Goal: Information Seeking & Learning: Learn about a topic

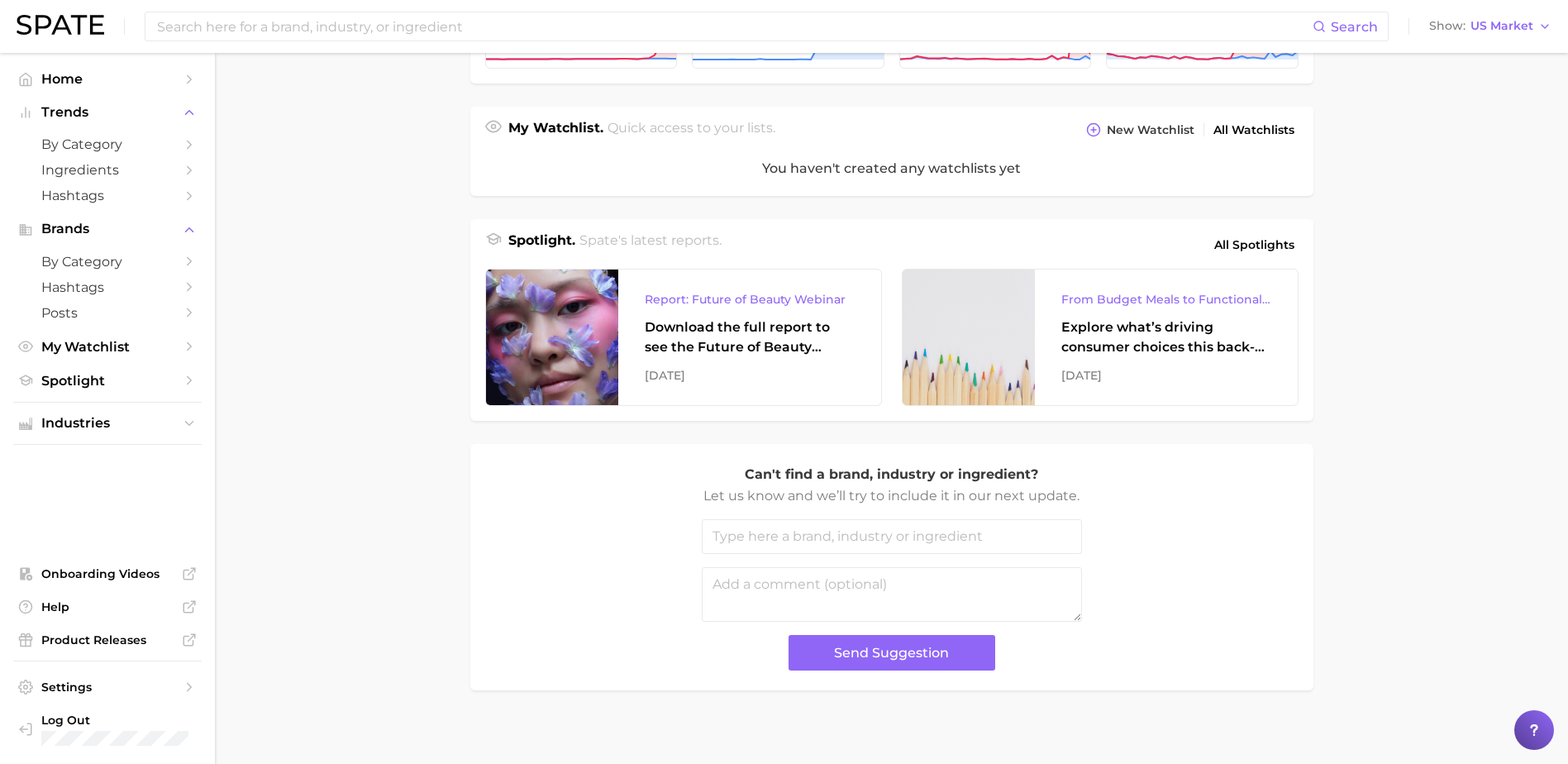
scroll to position [555, 0]
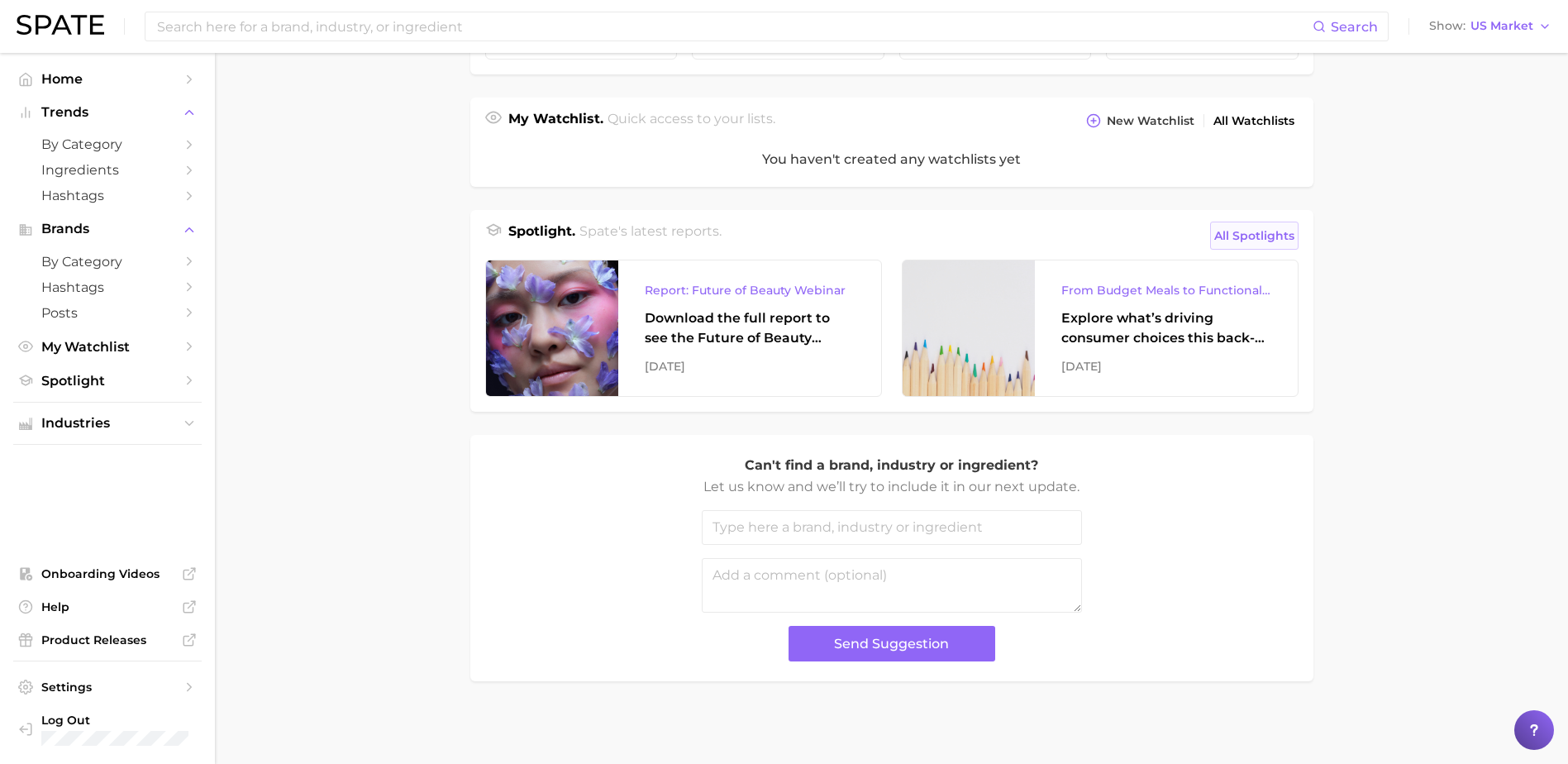
click at [1239, 236] on span "All Spotlights" at bounding box center [1254, 235] width 80 height 20
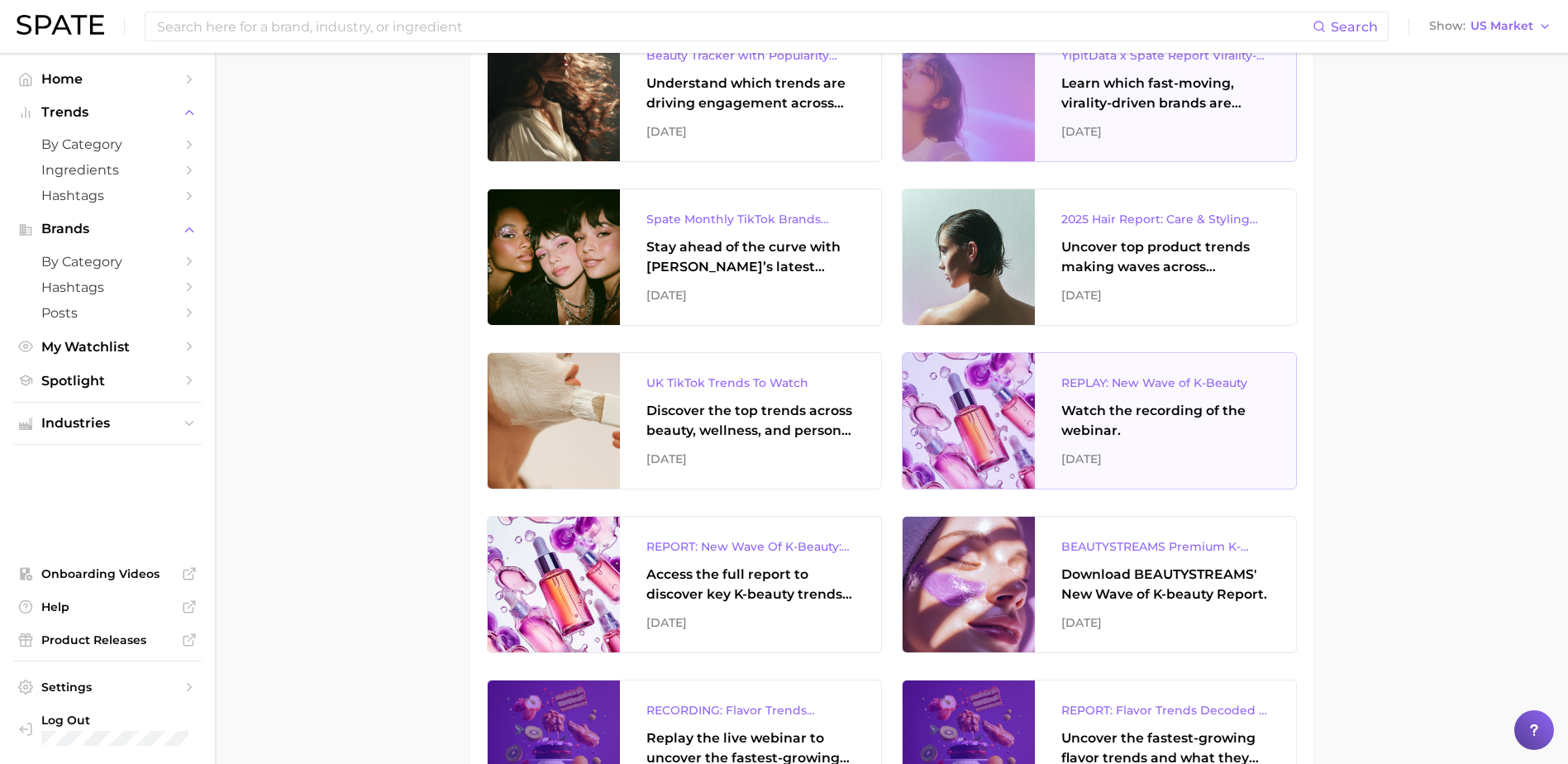
scroll to position [413, 0]
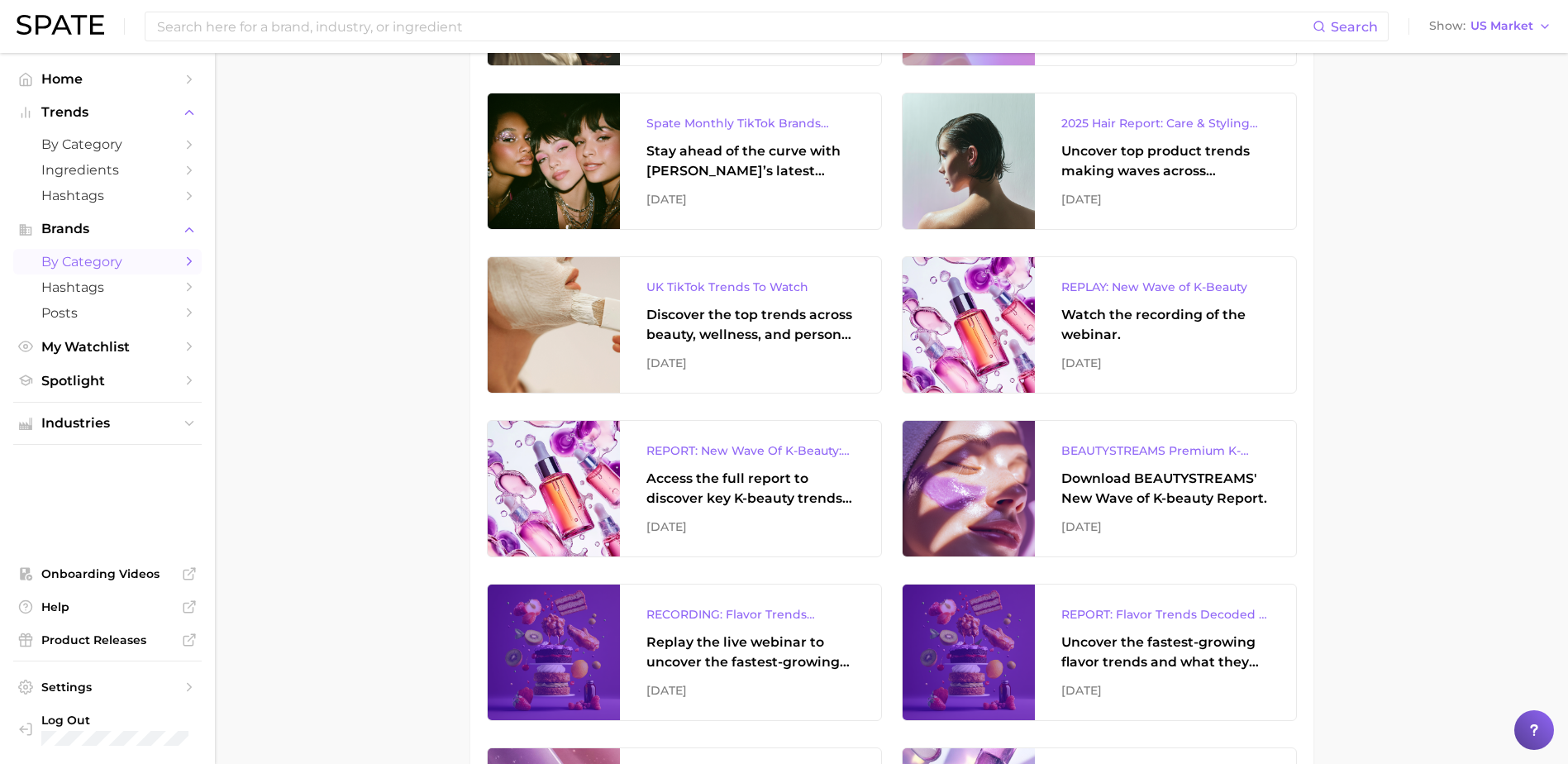
click at [101, 268] on span "by Category" at bounding box center [108, 261] width 133 height 16
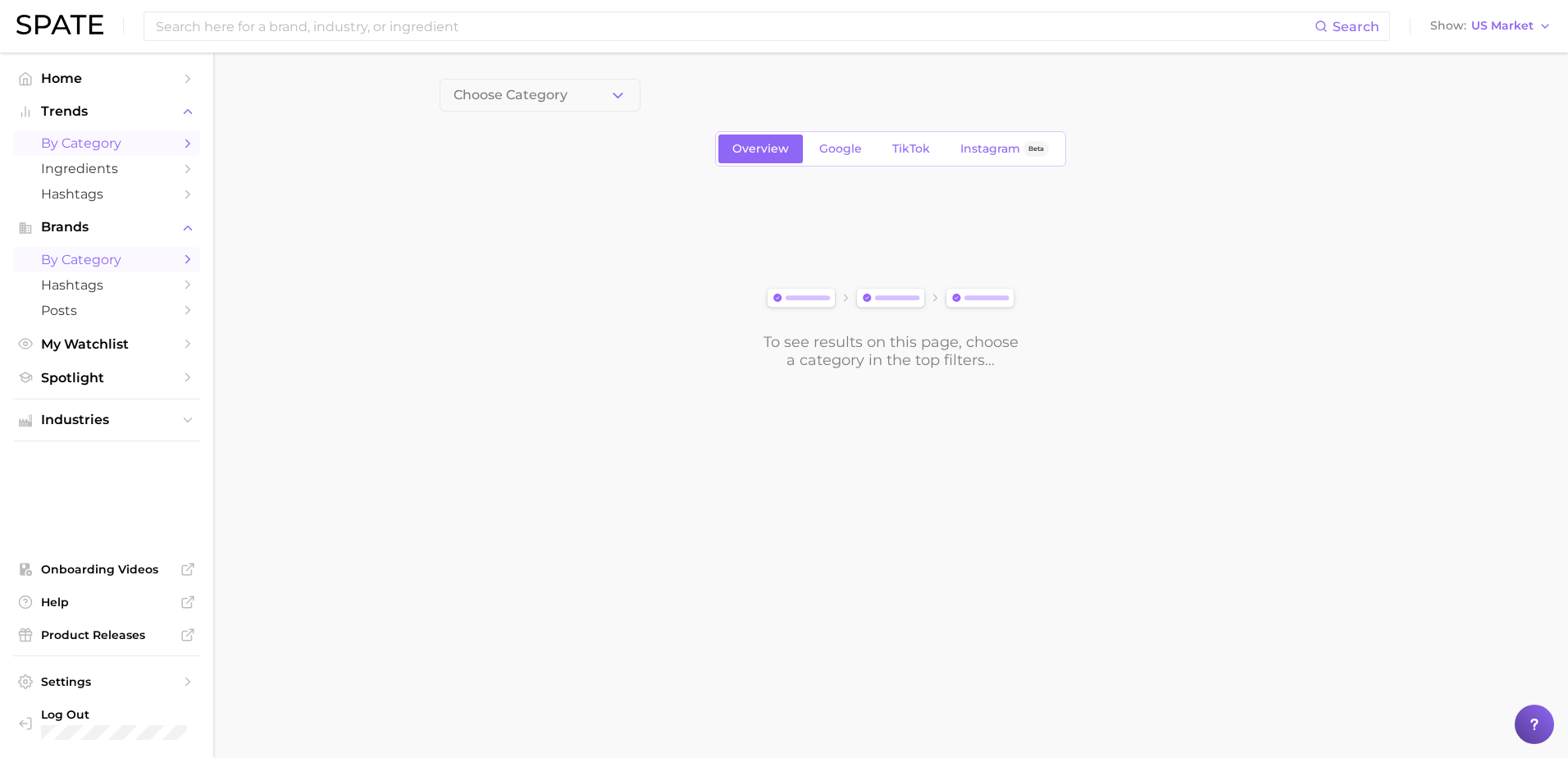
click at [105, 145] on span "by Category" at bounding box center [107, 142] width 132 height 16
click at [560, 94] on span "1. Choose Category" at bounding box center [515, 95] width 123 height 15
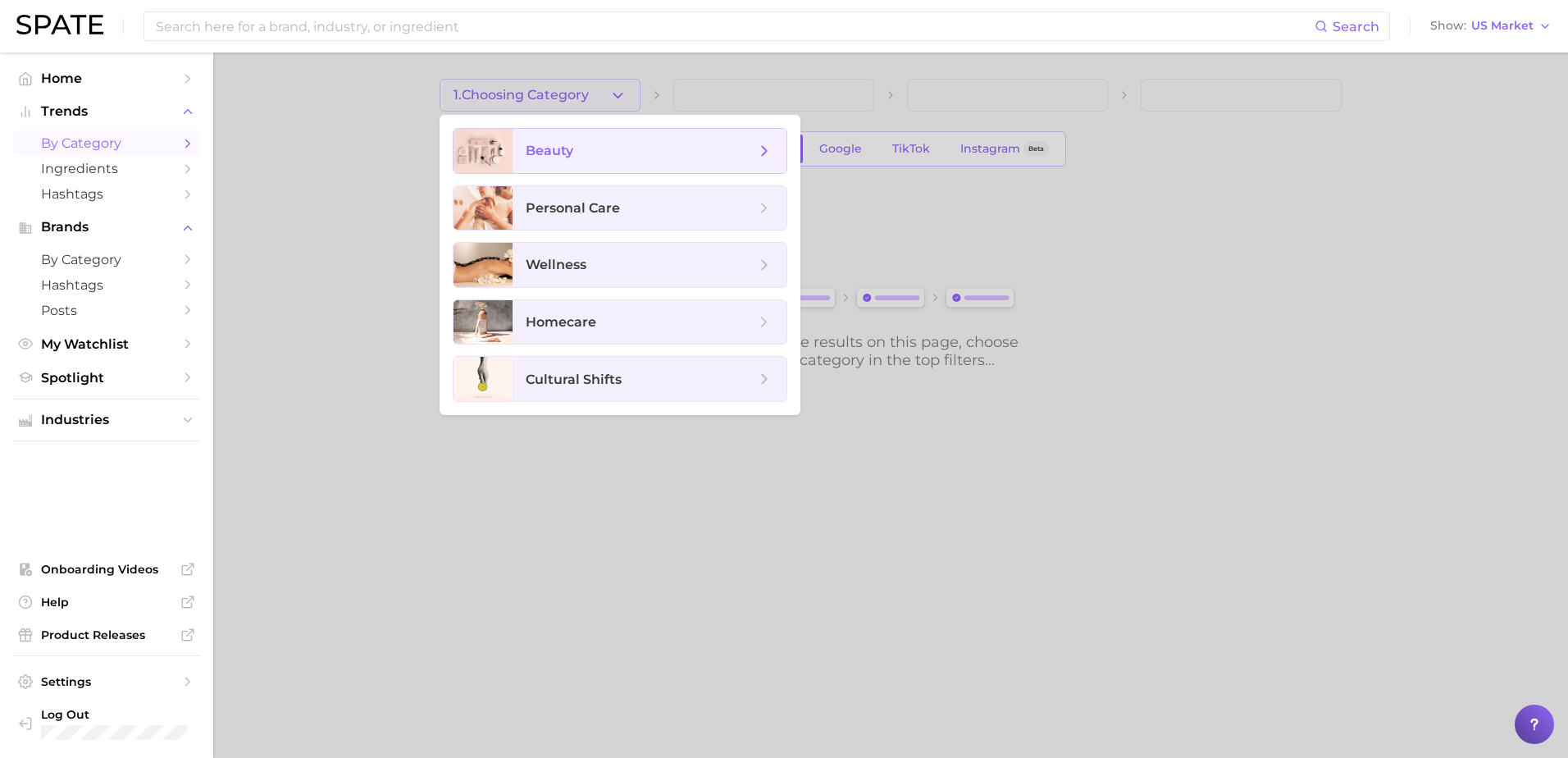
click at [545, 148] on span "beauty" at bounding box center [549, 150] width 47 height 16
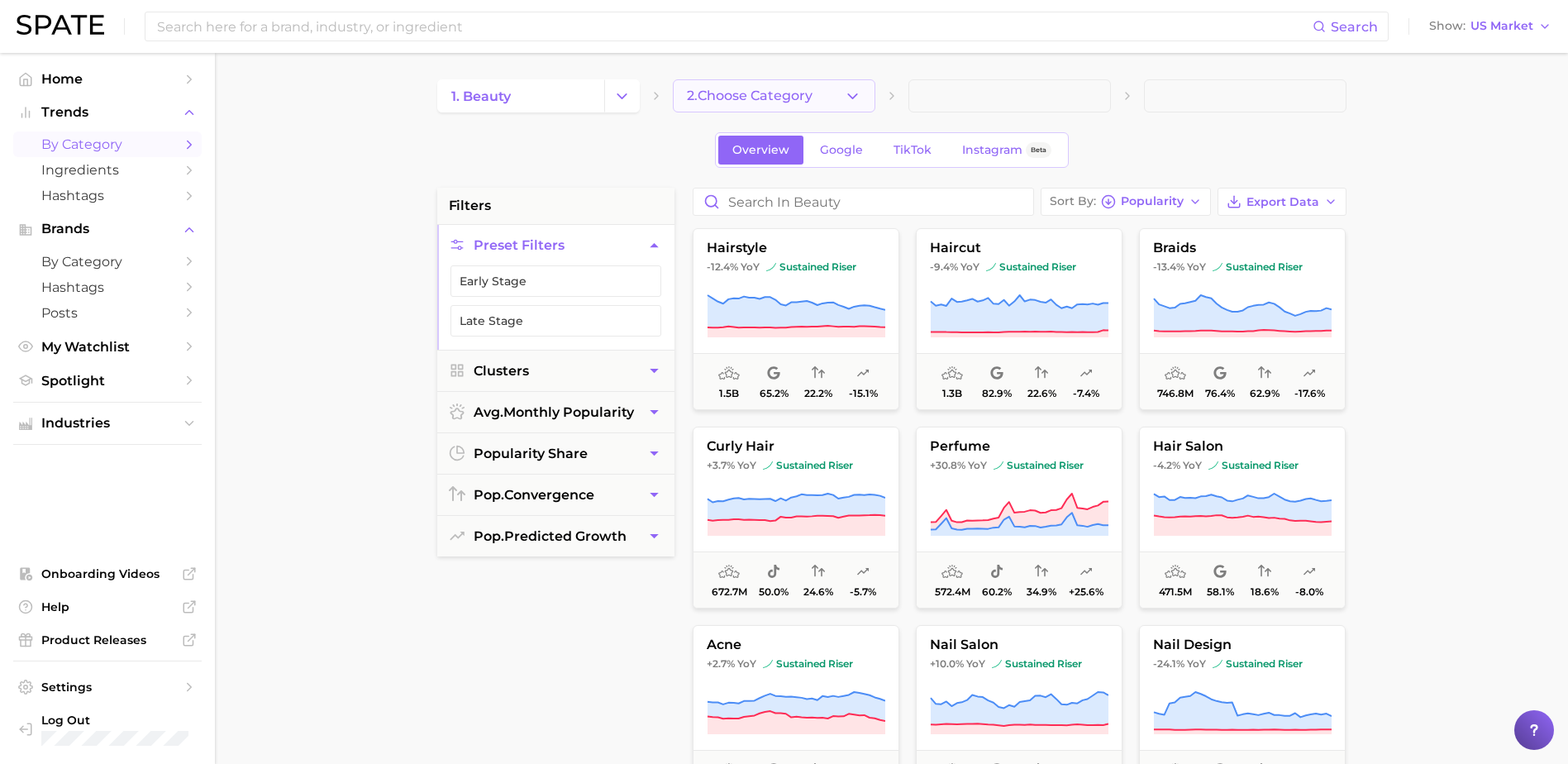
click at [776, 100] on span "2. Choose Category" at bounding box center [749, 96] width 126 height 15
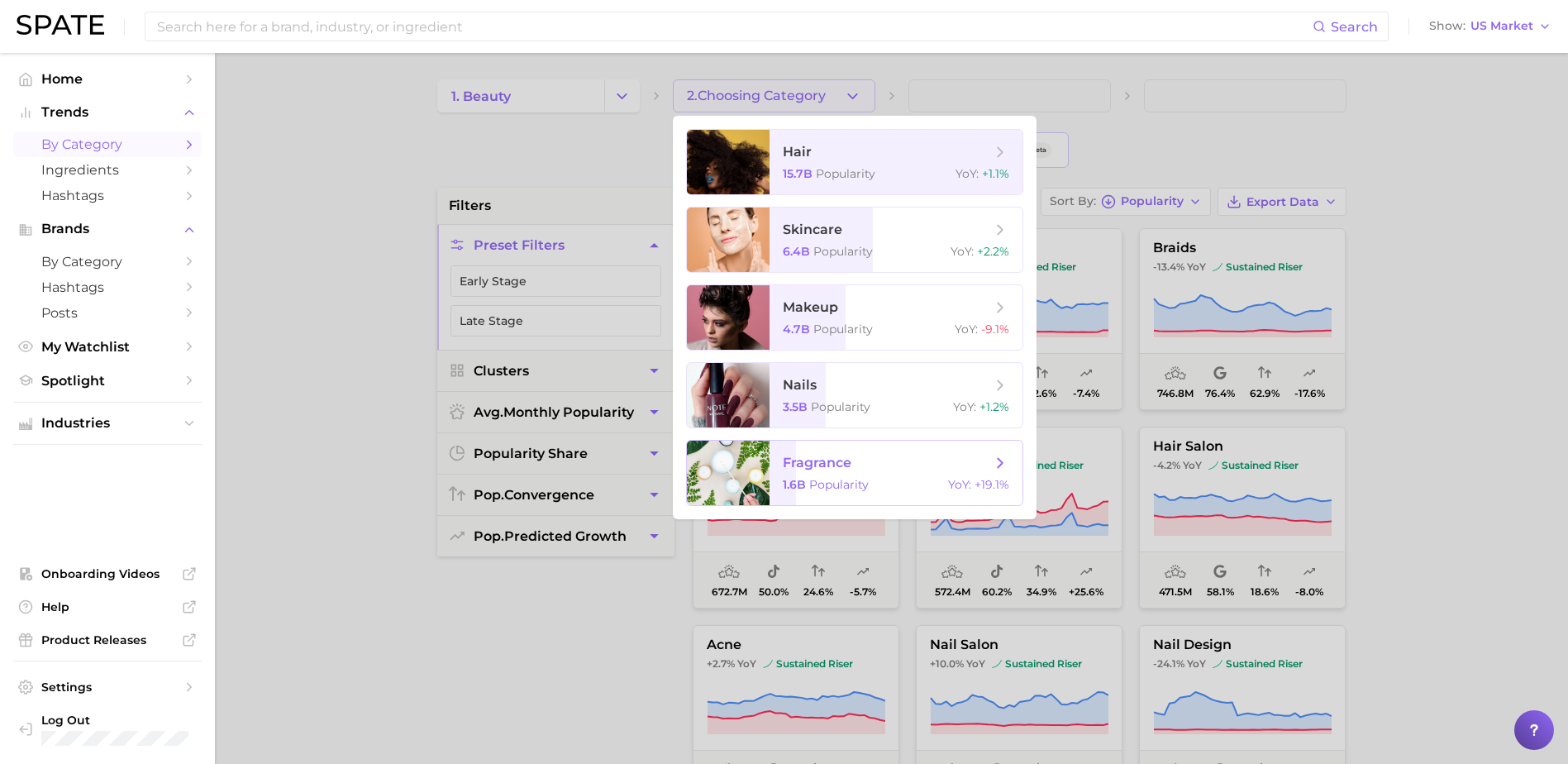
click at [836, 491] on span "Popularity" at bounding box center [839, 485] width 59 height 15
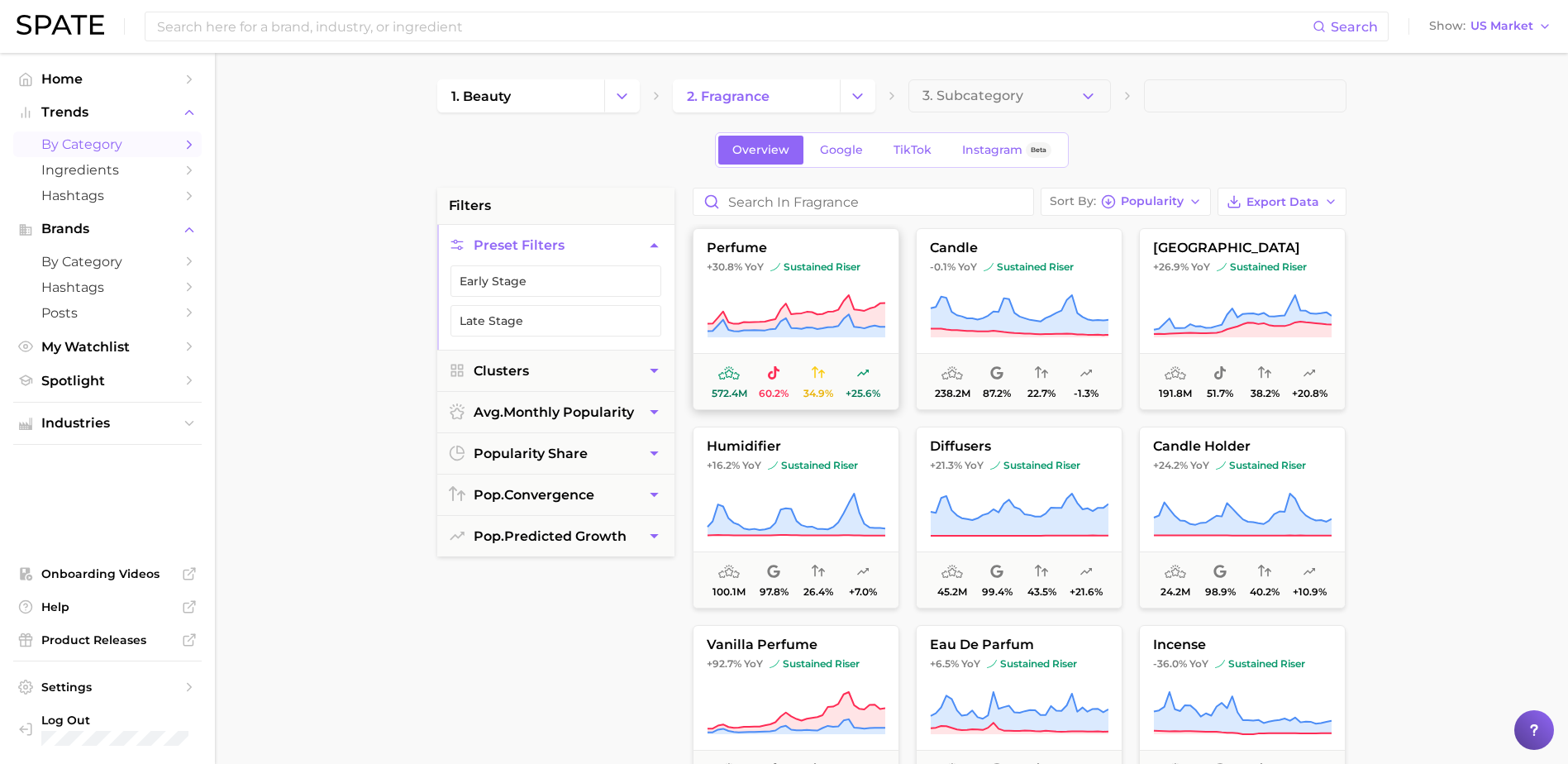
click at [756, 279] on button "perfume +30.8% YoY sustained riser 572.4m 60.2% 34.9% +25.6%" at bounding box center [796, 319] width 207 height 182
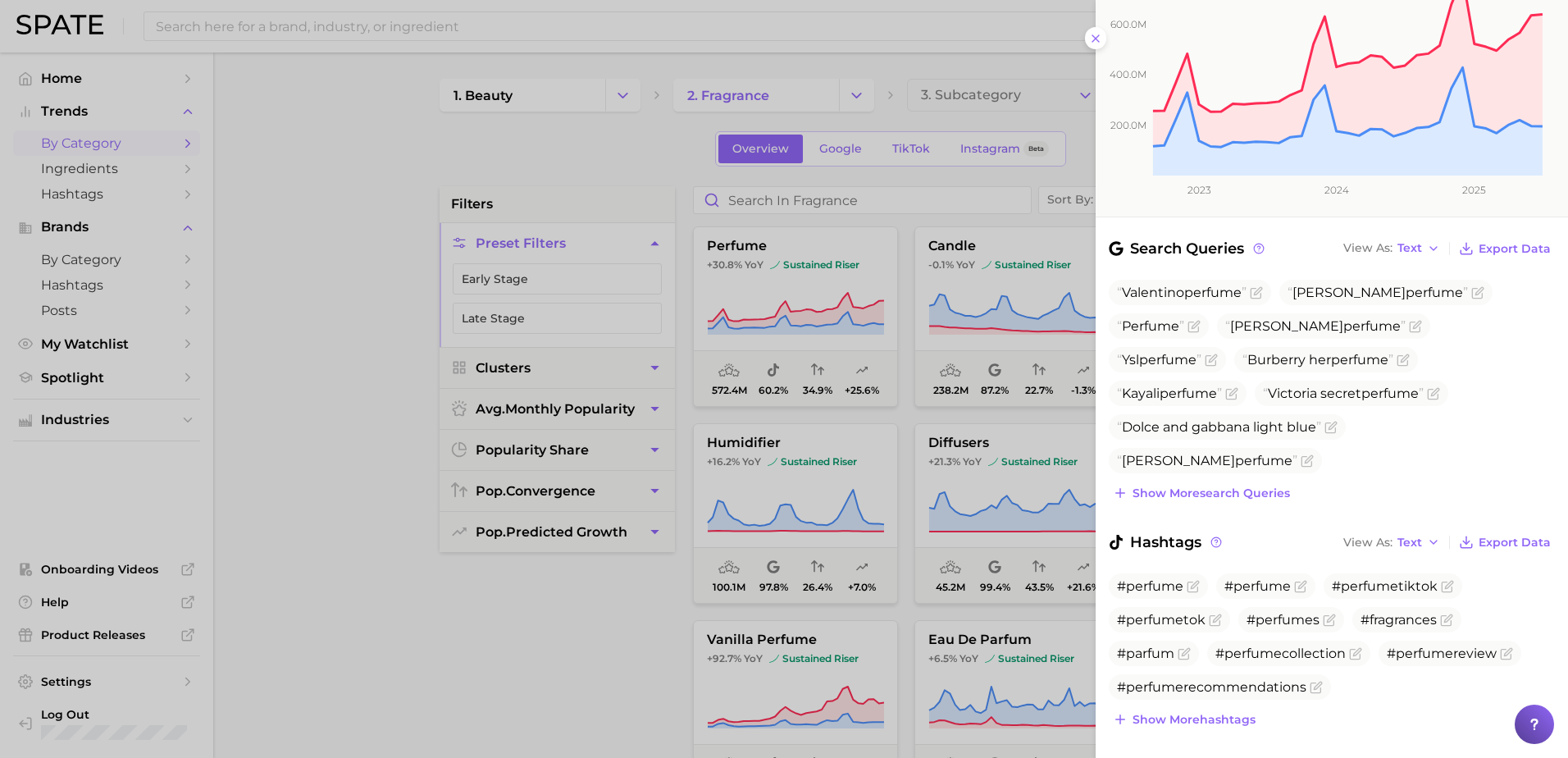
scroll to position [343, 0]
click at [1210, 711] on span "Show more hashtags" at bounding box center [1194, 717] width 123 height 14
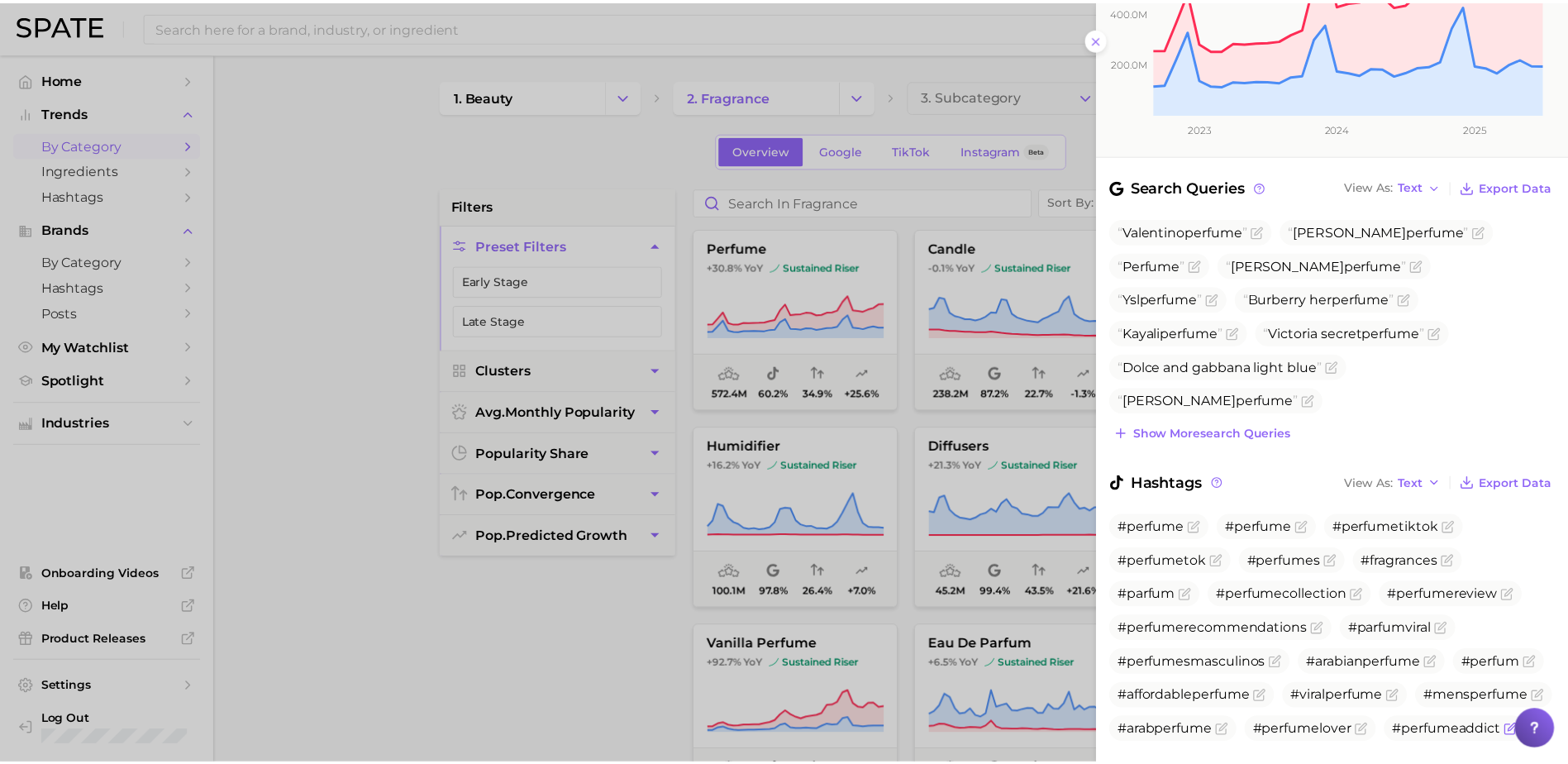
scroll to position [482, 0]
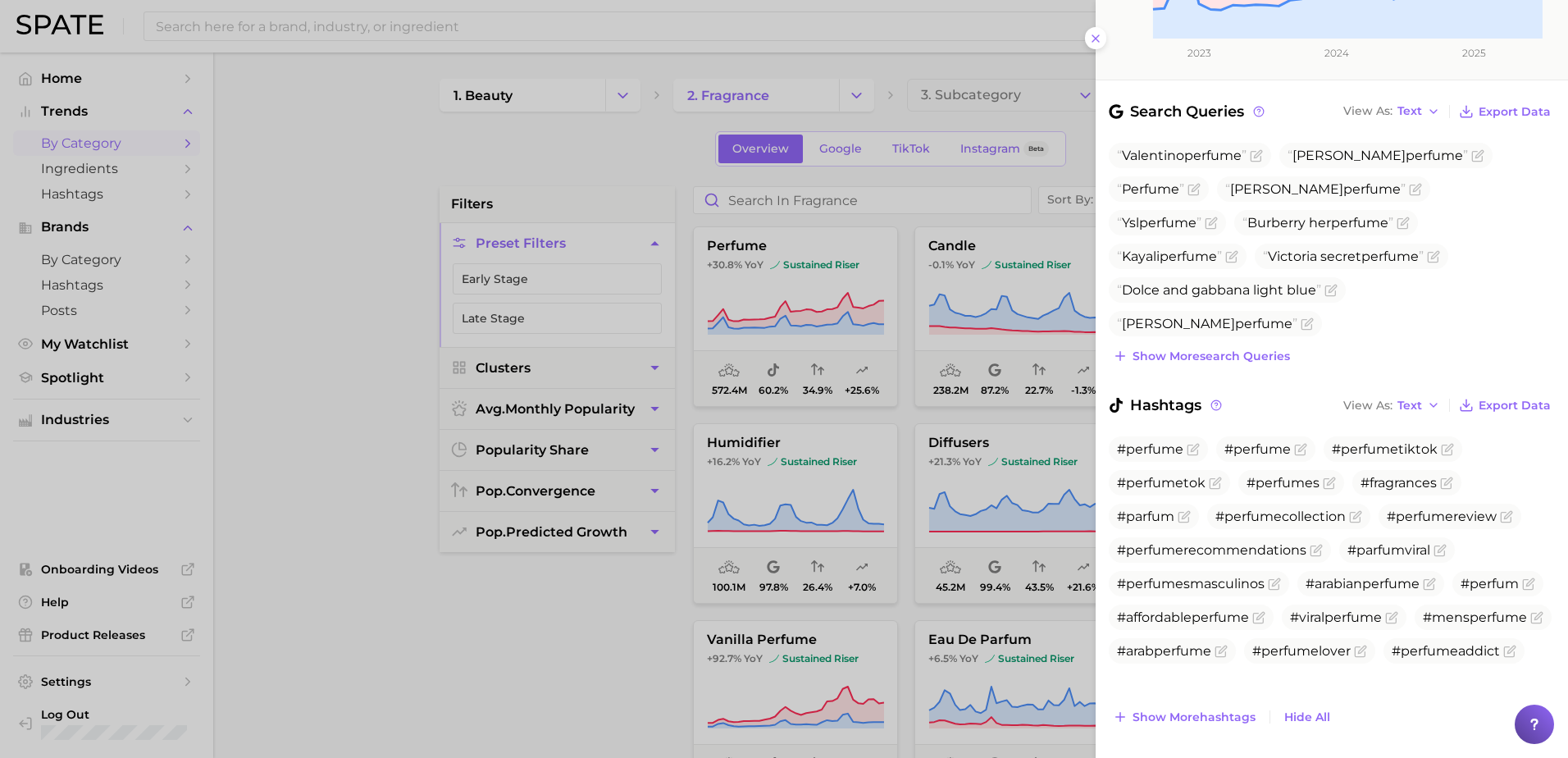
click at [574, 601] on div at bounding box center [784, 379] width 1568 height 758
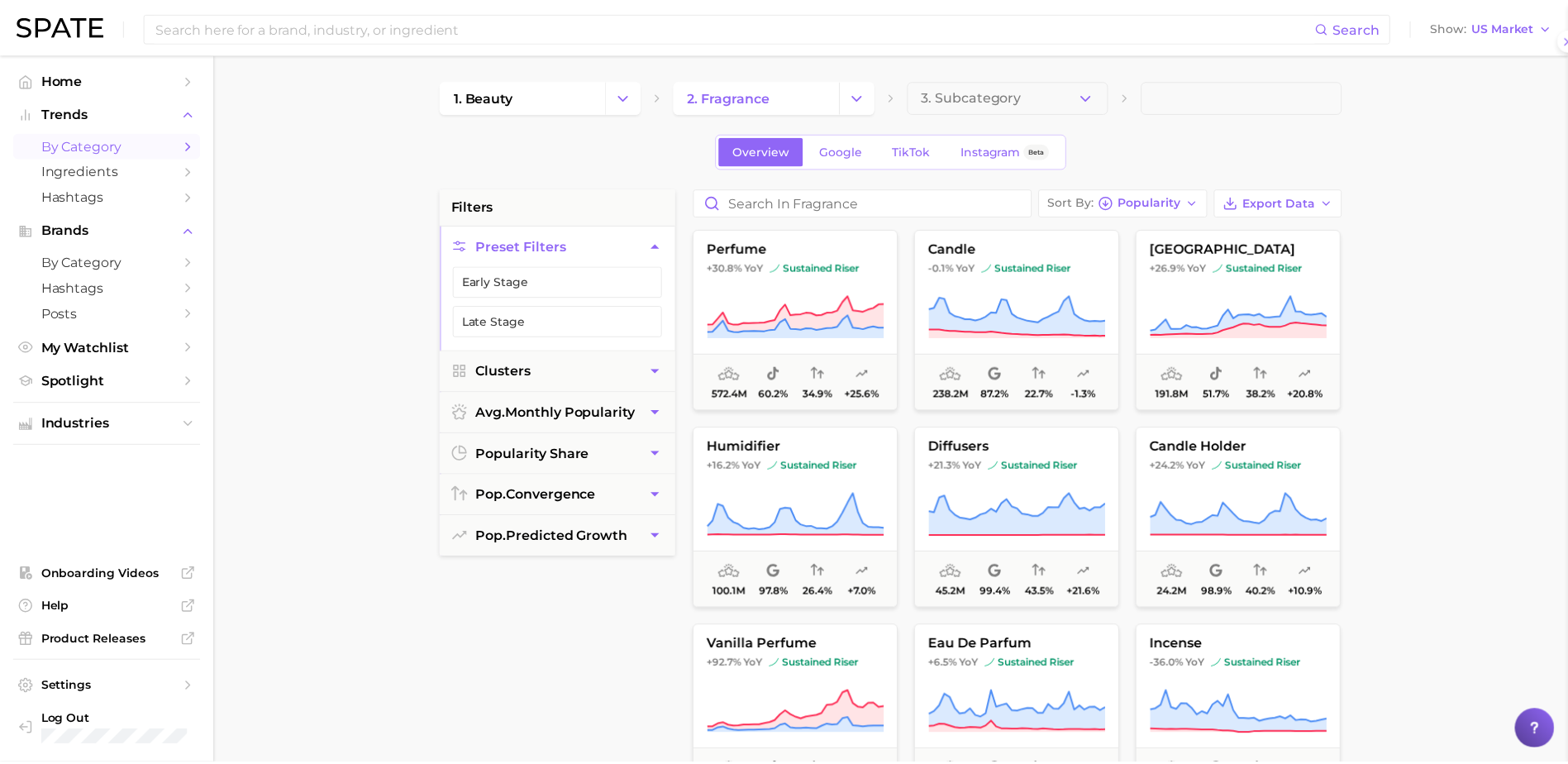
scroll to position [0, 0]
click at [956, 103] on span "3. Subcategory" at bounding box center [973, 96] width 101 height 15
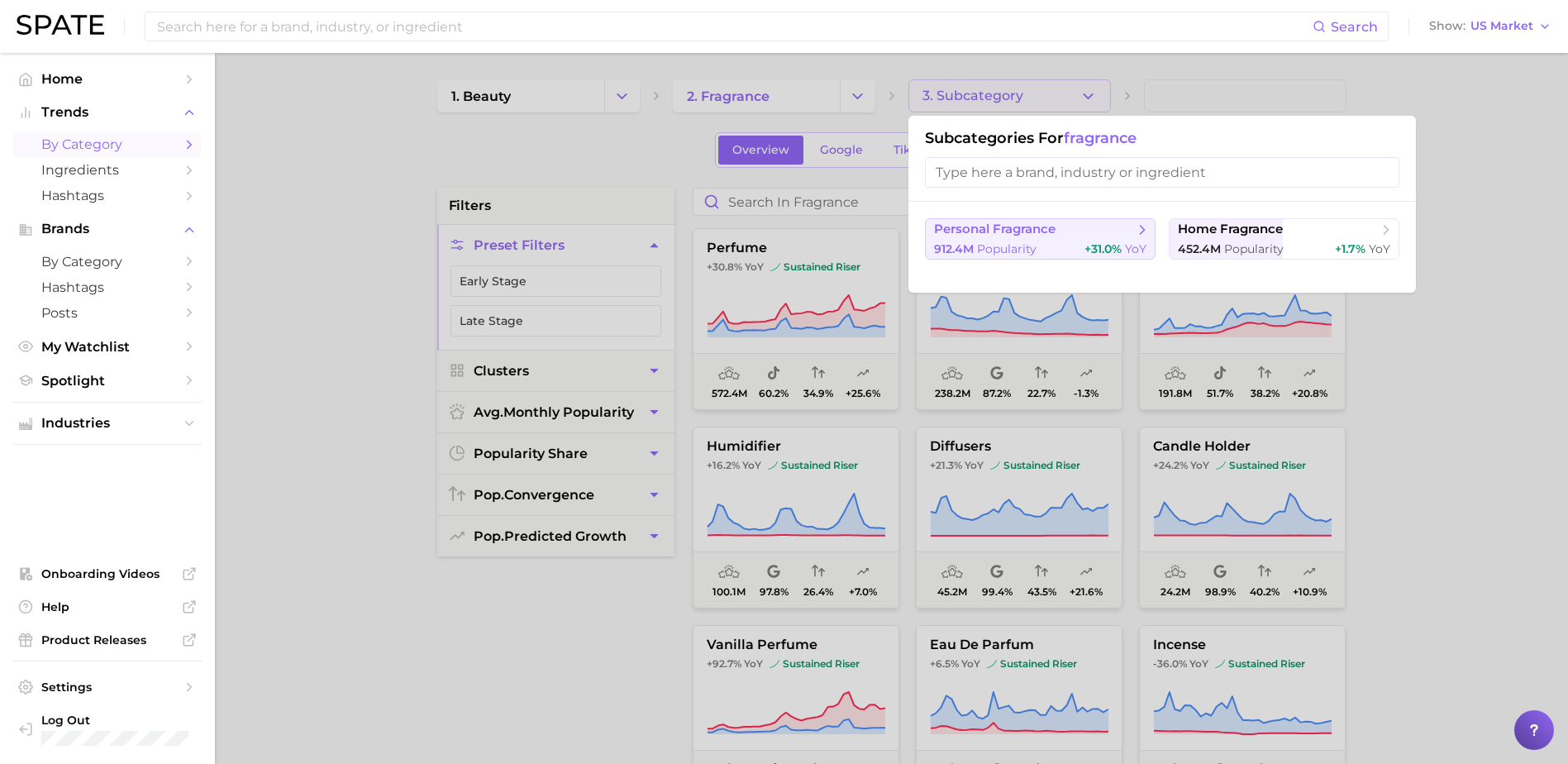
click at [996, 243] on span "Popularity" at bounding box center [1006, 249] width 59 height 15
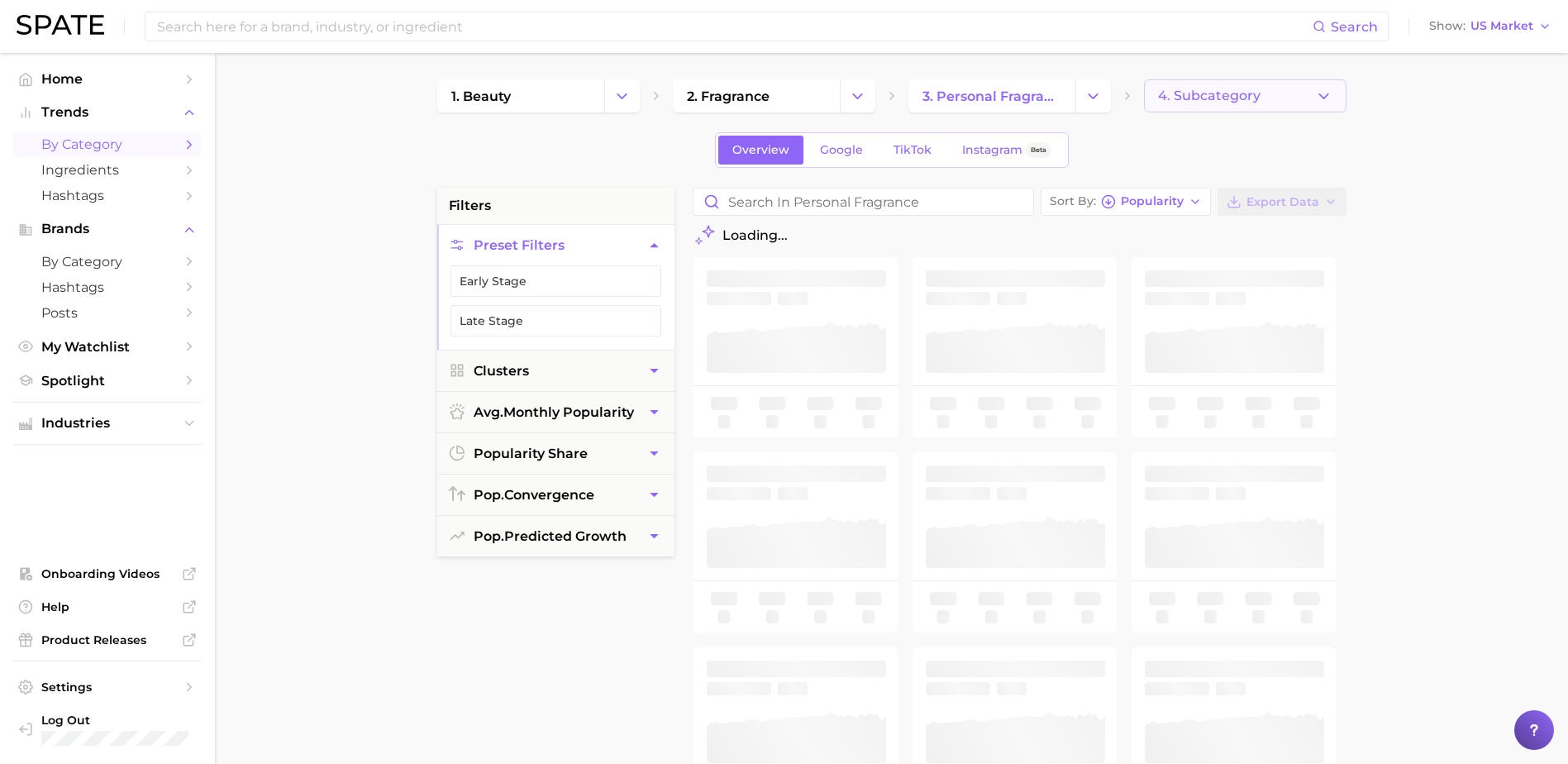
click at [1182, 97] on span "4. Subcategory" at bounding box center [1209, 96] width 103 height 15
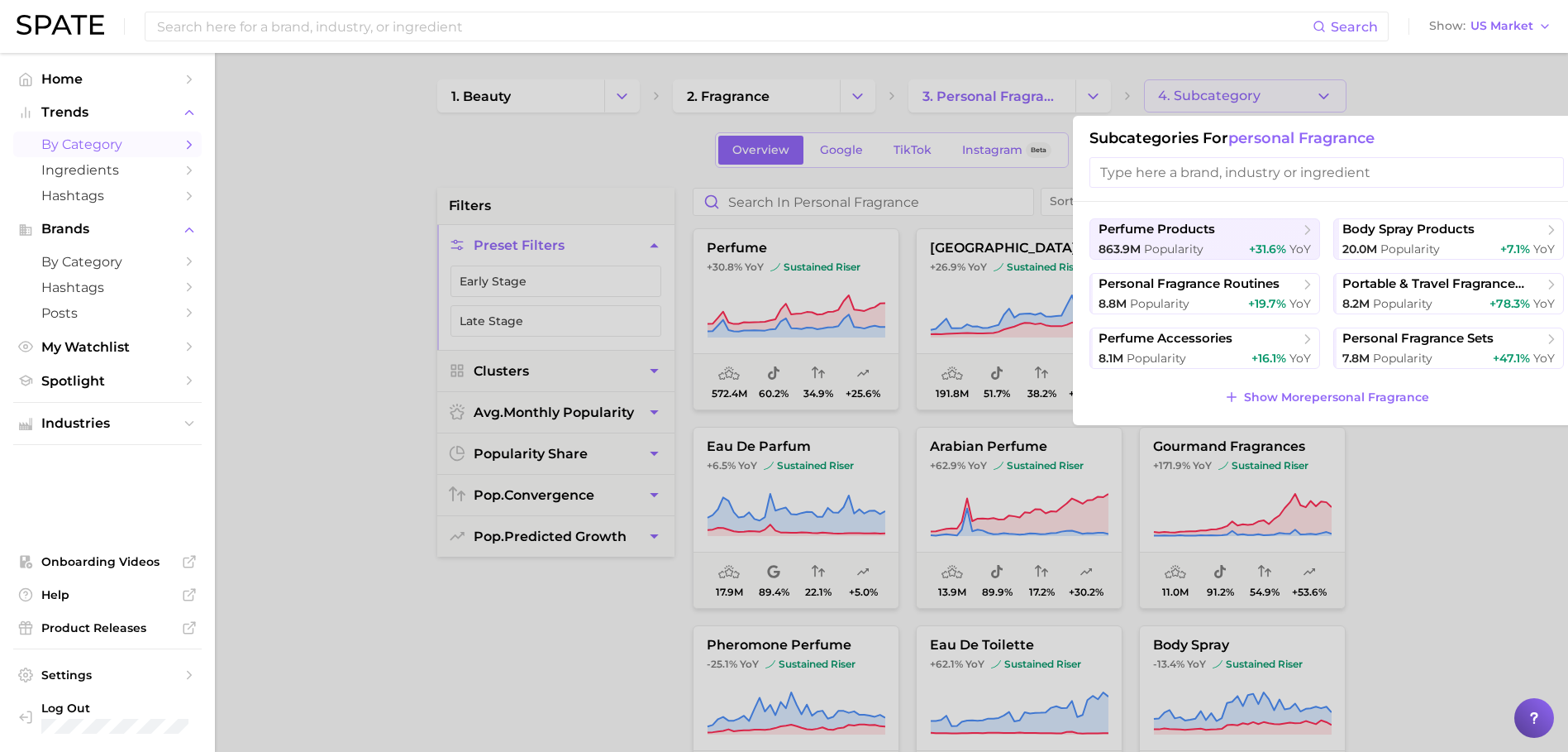
click at [552, 654] on div at bounding box center [784, 376] width 1568 height 752
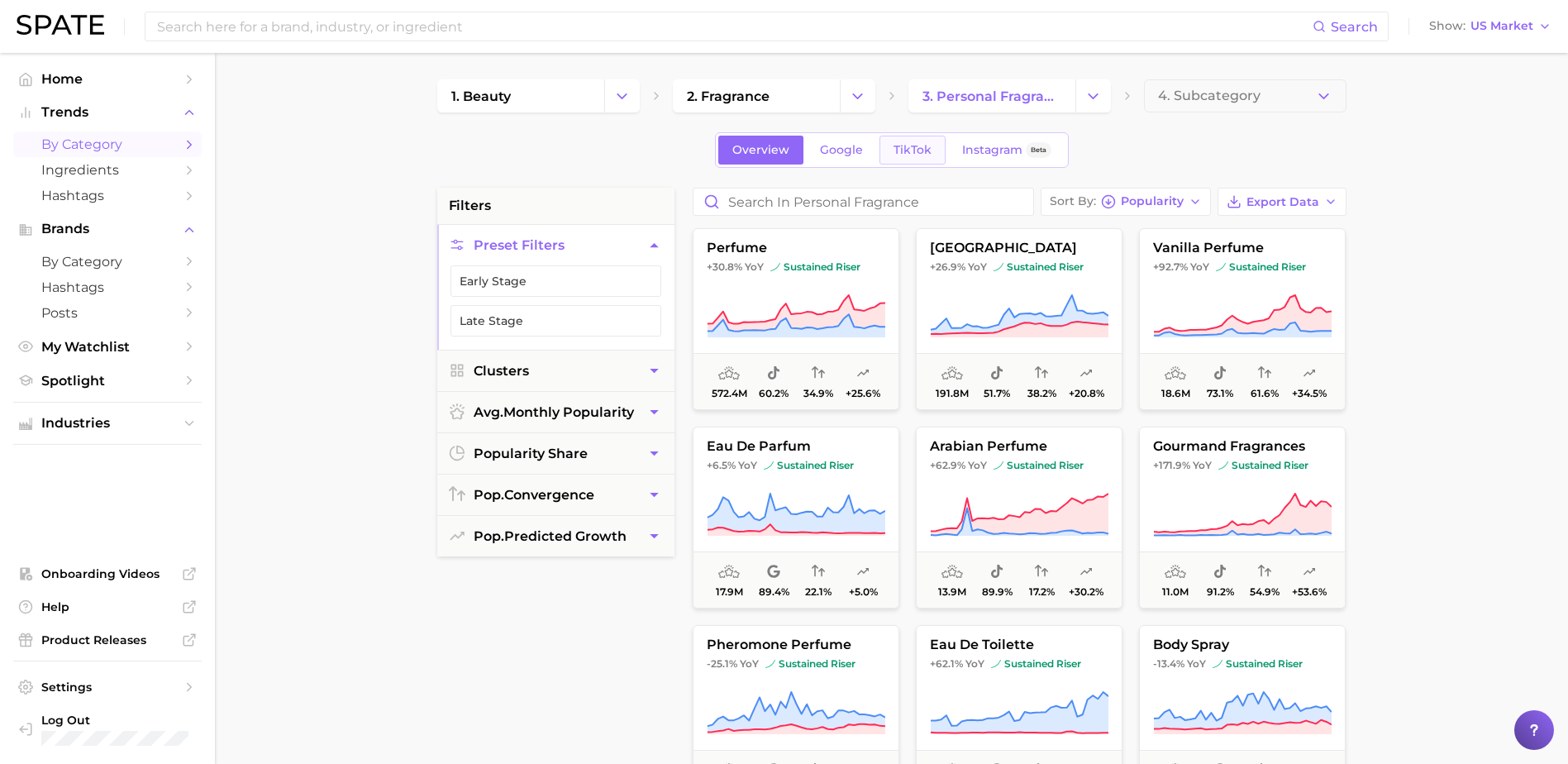
click at [913, 151] on span "TikTok" at bounding box center [913, 149] width 38 height 14
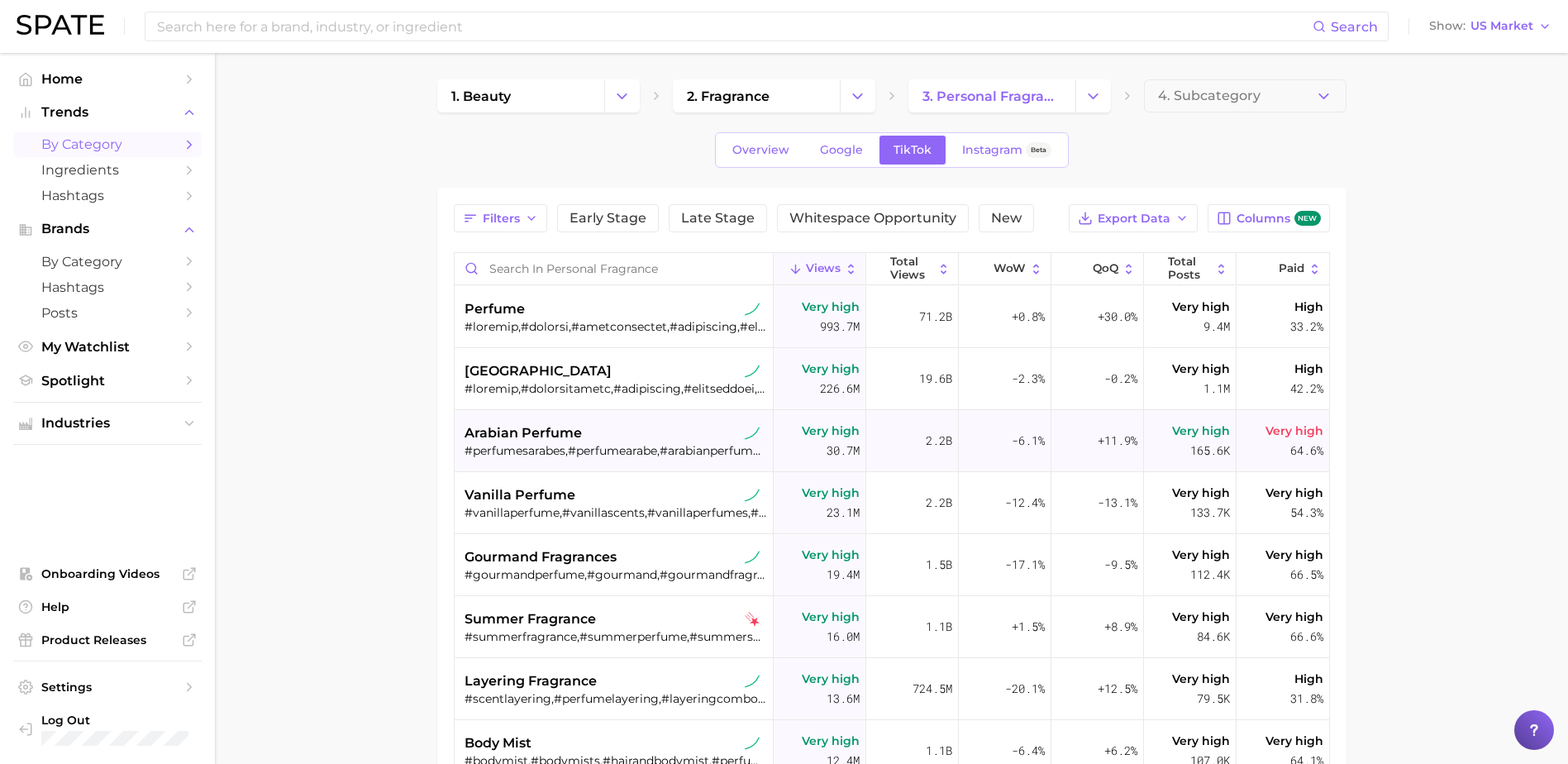
drag, startPoint x: 1438, startPoint y: 374, endPoint x: 1307, endPoint y: 412, distance: 136.4
click at [1438, 374] on main "1. beauty 2. fragrance 3. personal fragrance 4. Subcategory Overview Google Tik…" at bounding box center [892, 584] width 1354 height 1063
click at [1424, 437] on main "1. beauty 2. fragrance 3. personal fragrance 4. Subcategory Overview Google Tik…" at bounding box center [892, 584] width 1354 height 1063
click at [747, 153] on span "Overview" at bounding box center [761, 149] width 57 height 14
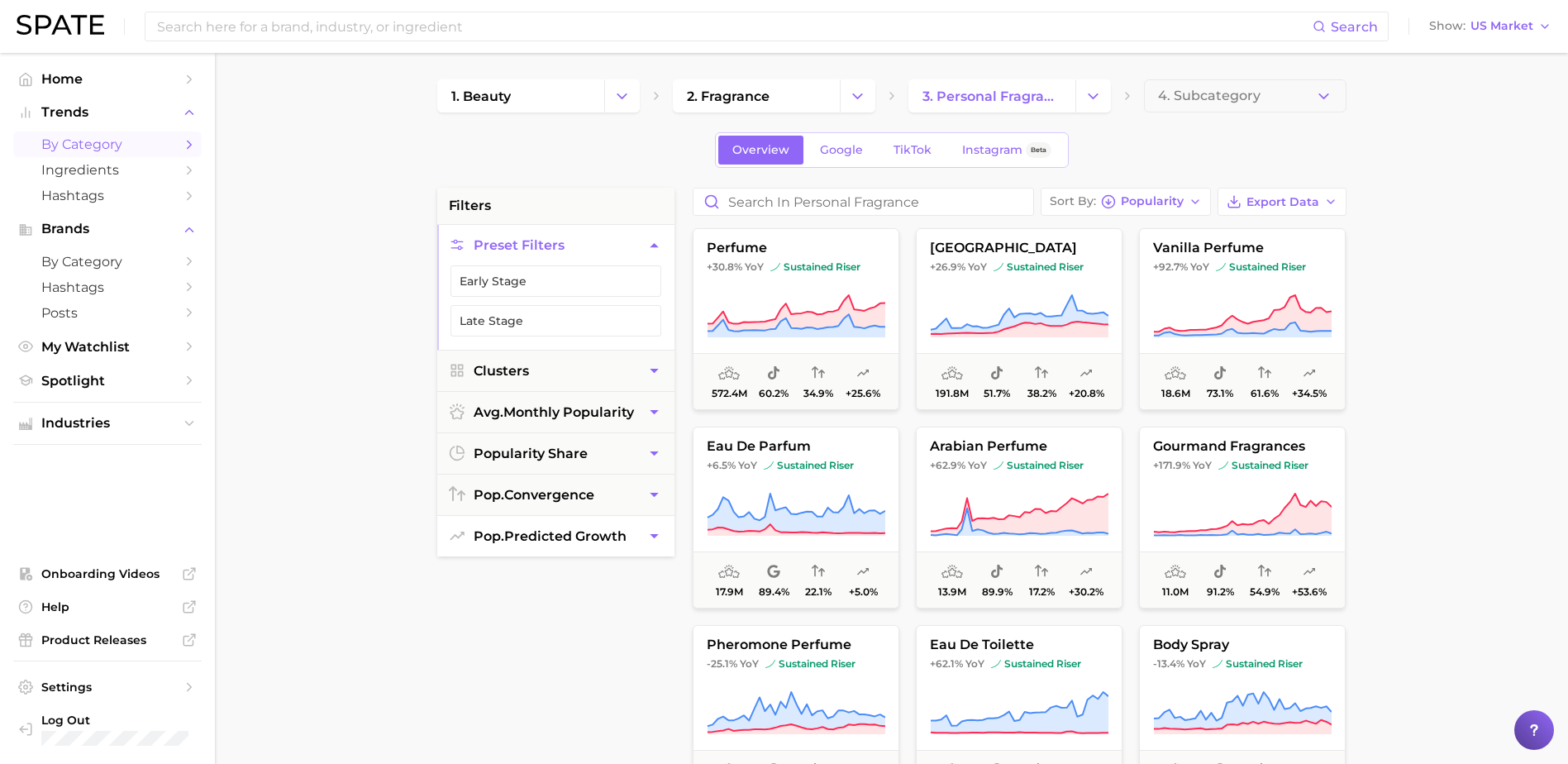
click at [559, 539] on span "pop. predicted growth" at bounding box center [550, 536] width 153 height 16
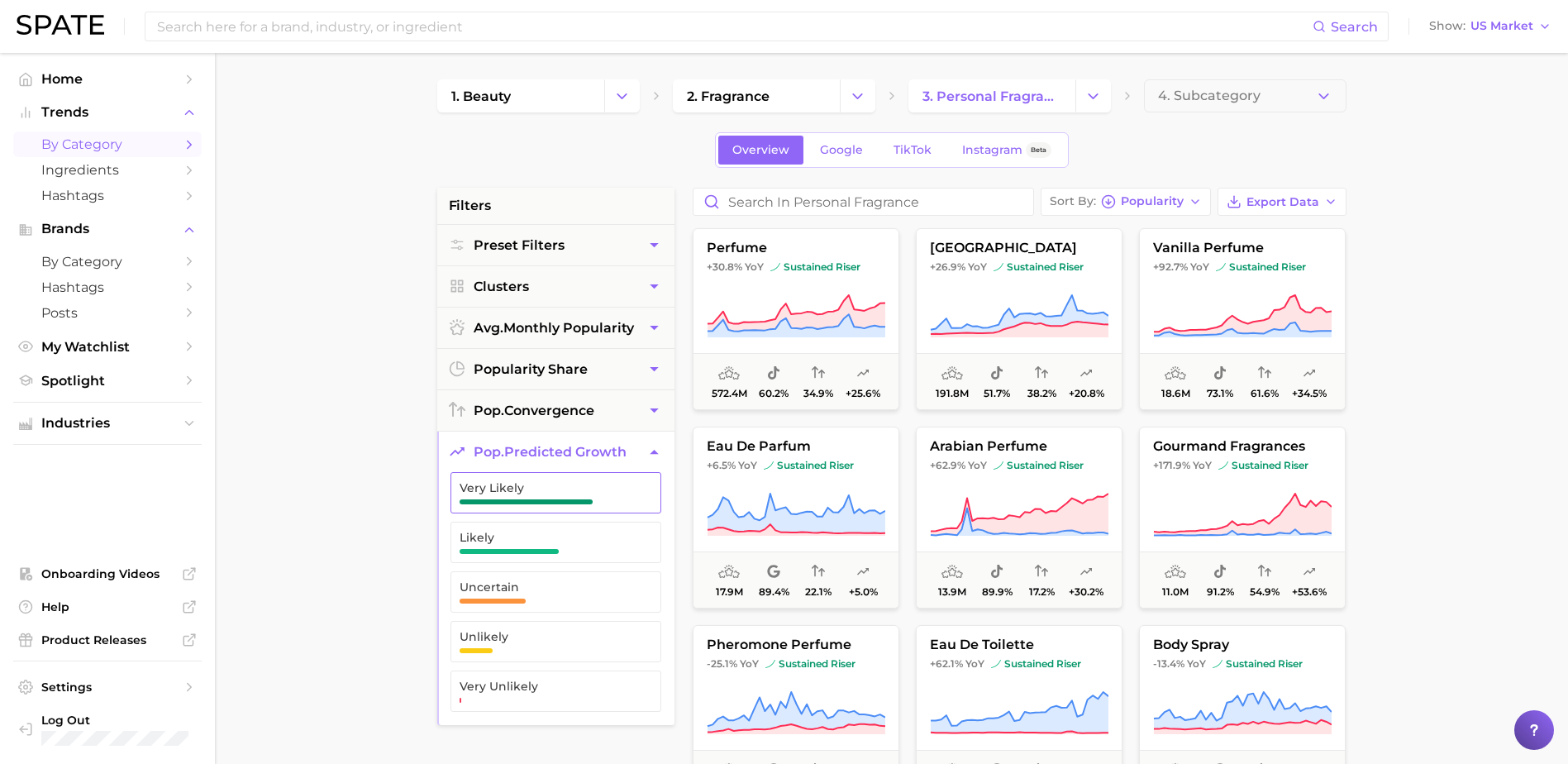
click at [544, 488] on span "Very Likely" at bounding box center [542, 488] width 166 height 13
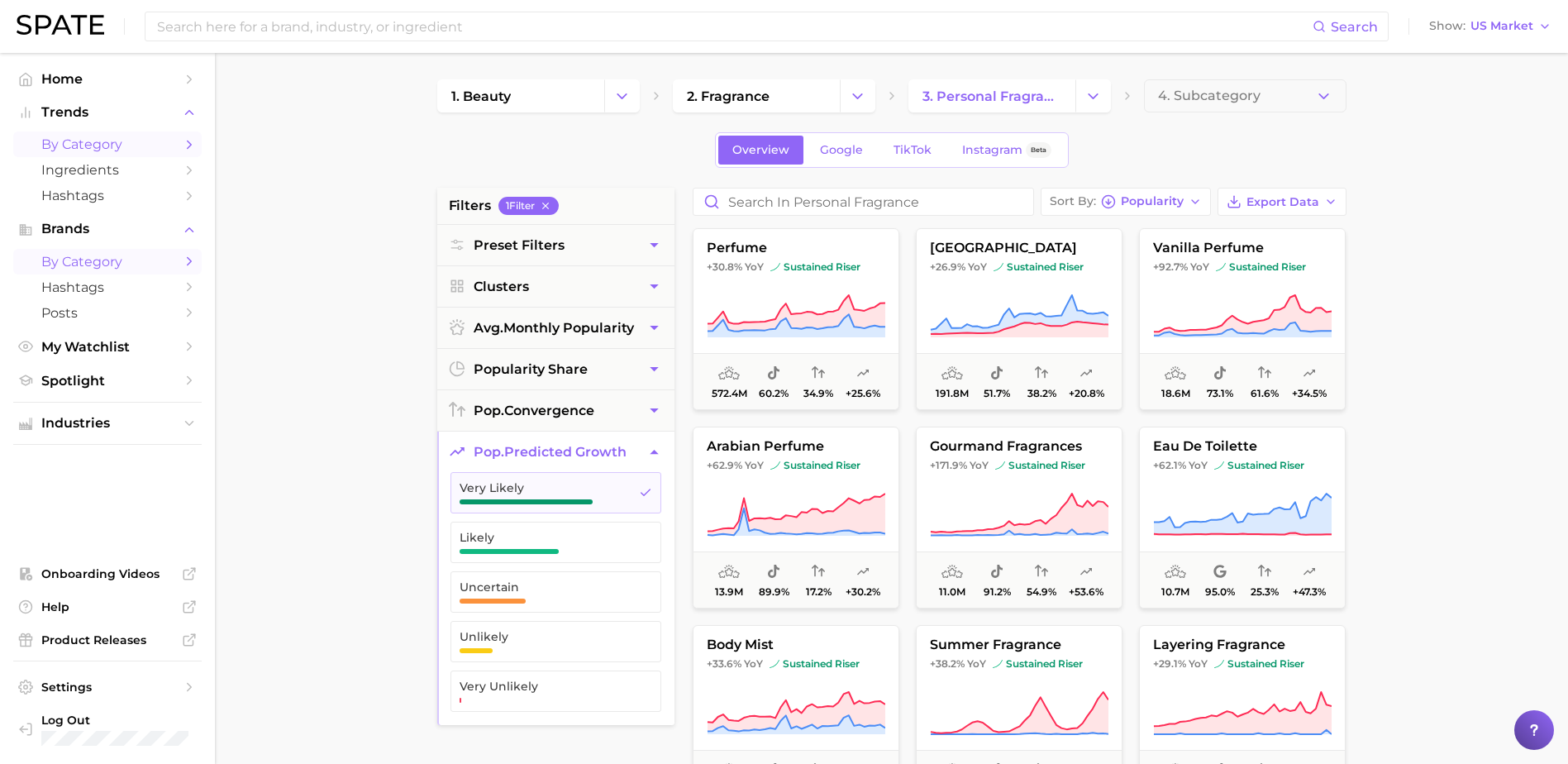
click at [88, 249] on link "by Category" at bounding box center [108, 261] width 189 height 26
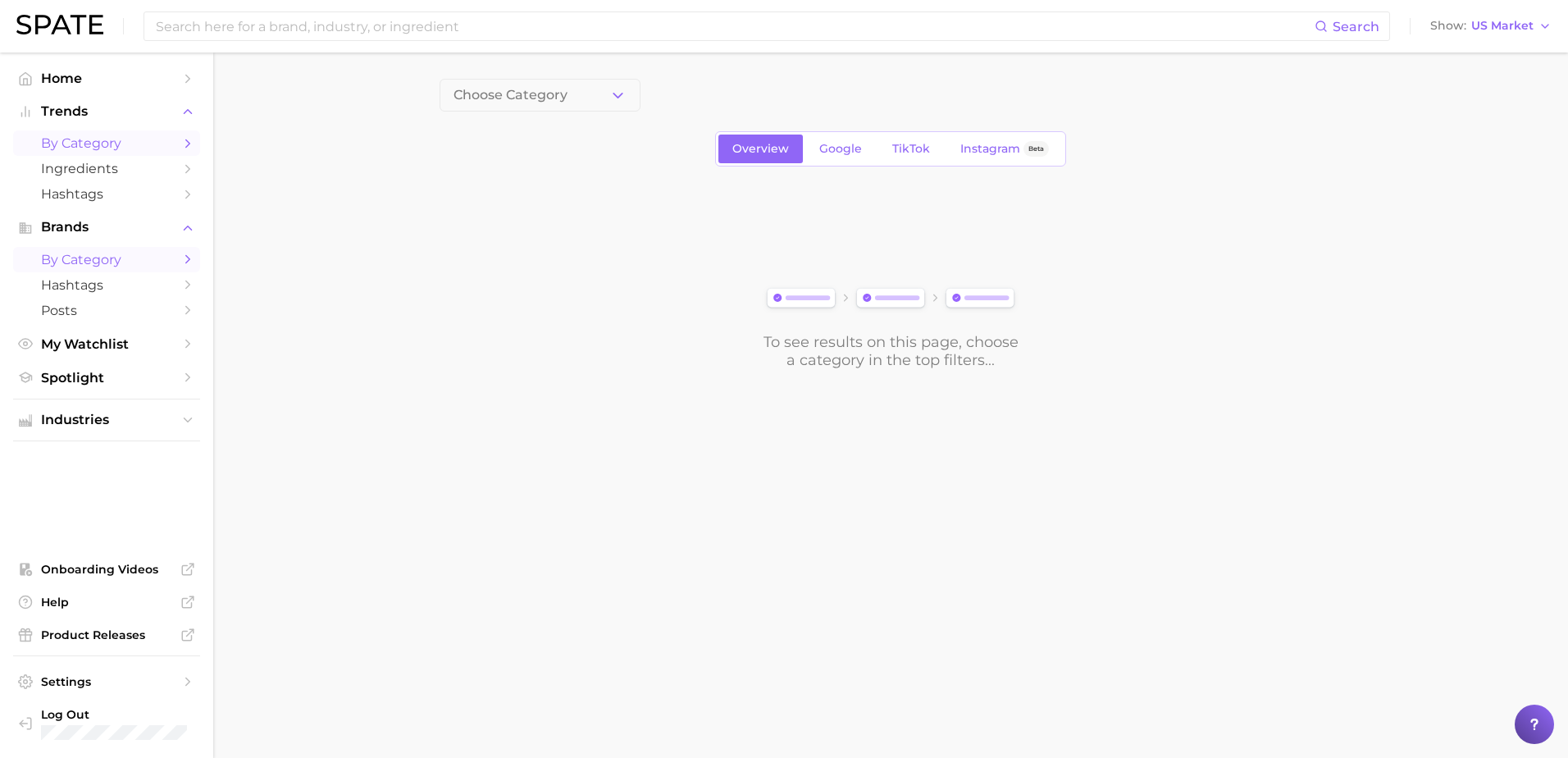
click at [87, 138] on span "by Category" at bounding box center [107, 142] width 132 height 16
click at [536, 80] on button "1. Choose Category" at bounding box center [540, 95] width 201 height 33
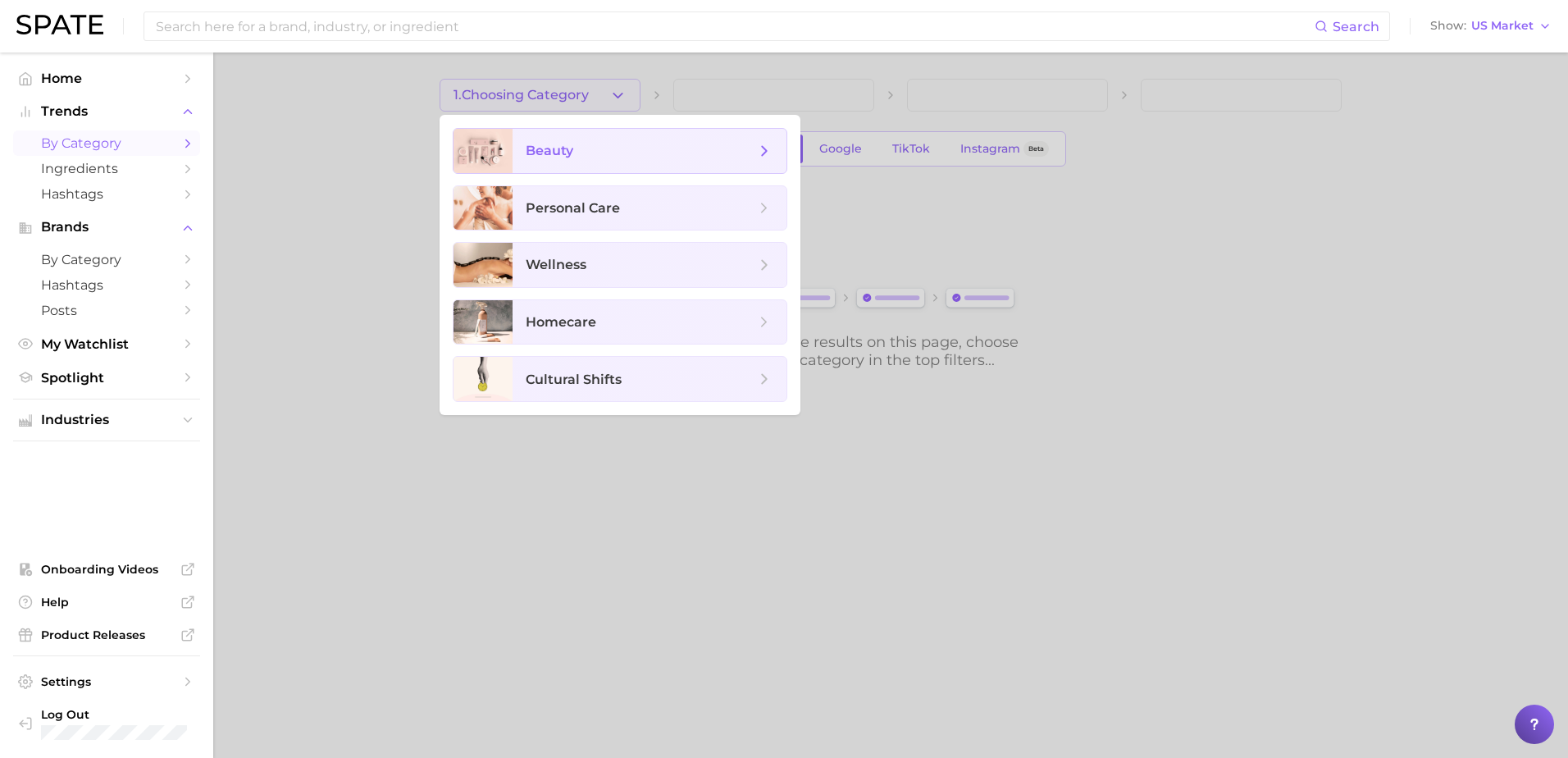
click at [548, 147] on span "beauty" at bounding box center [549, 150] width 47 height 16
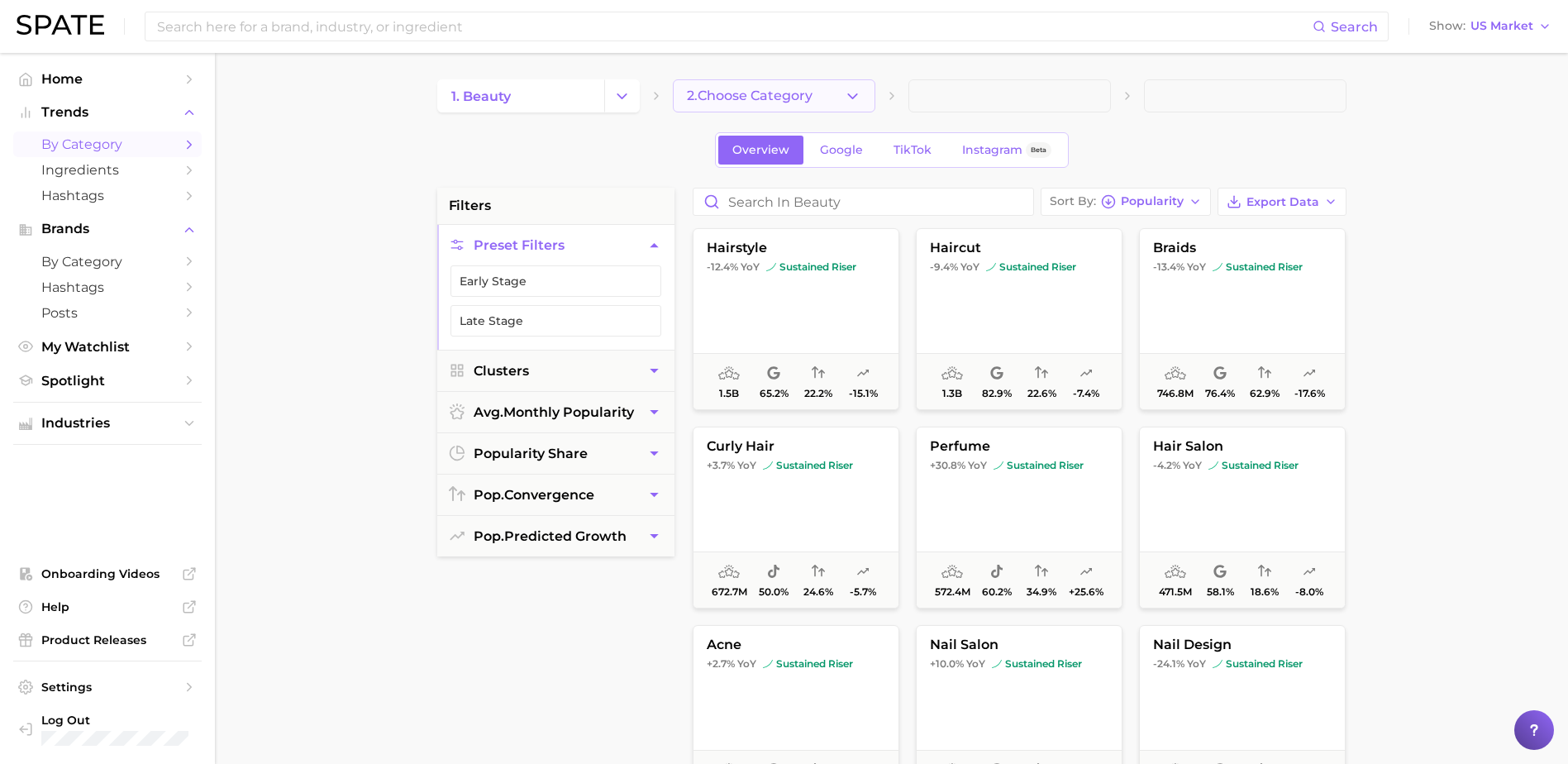
click at [749, 100] on span "2. Choose Category" at bounding box center [749, 96] width 126 height 15
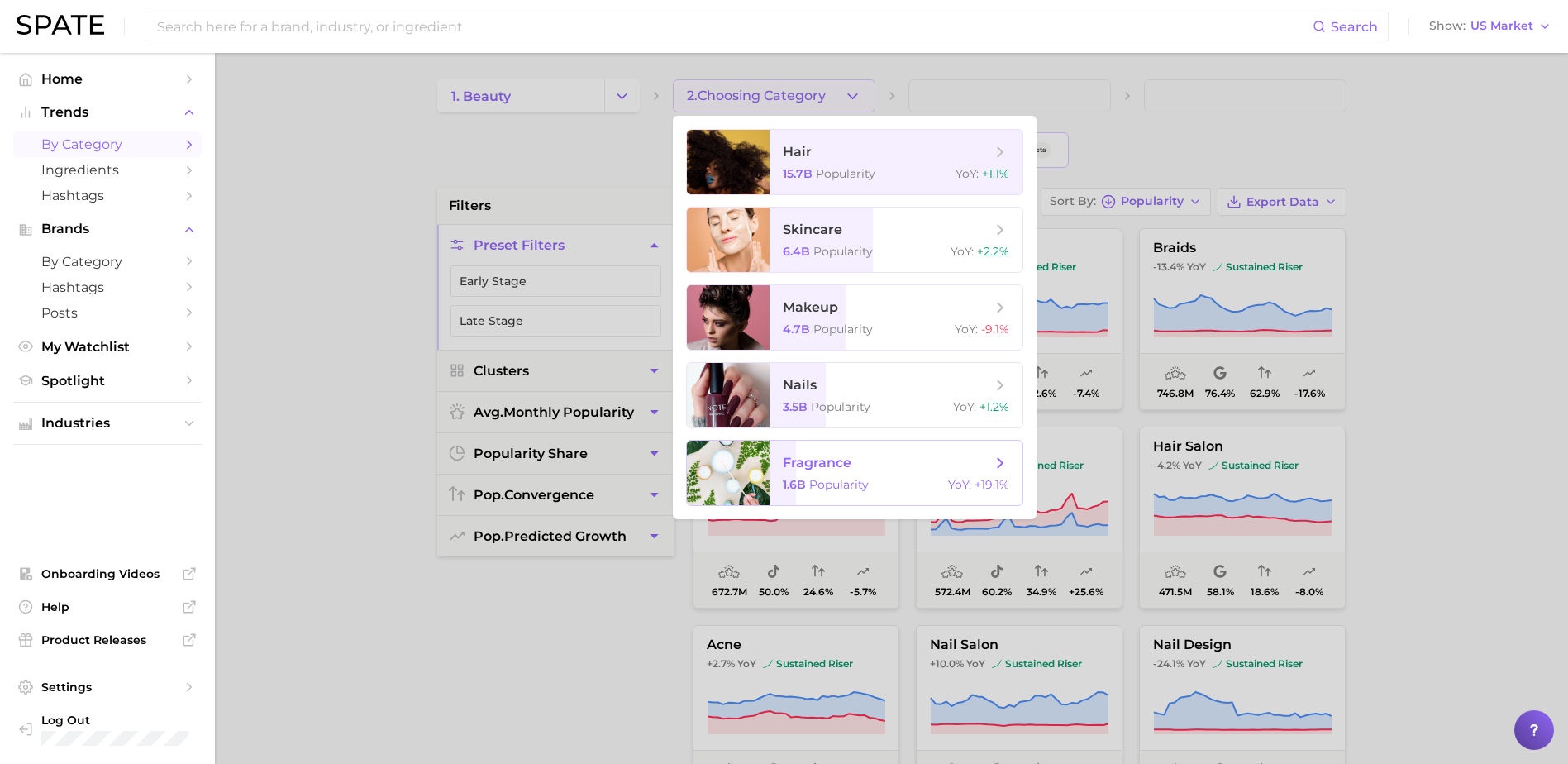
click at [814, 488] on span "Popularity" at bounding box center [839, 485] width 59 height 15
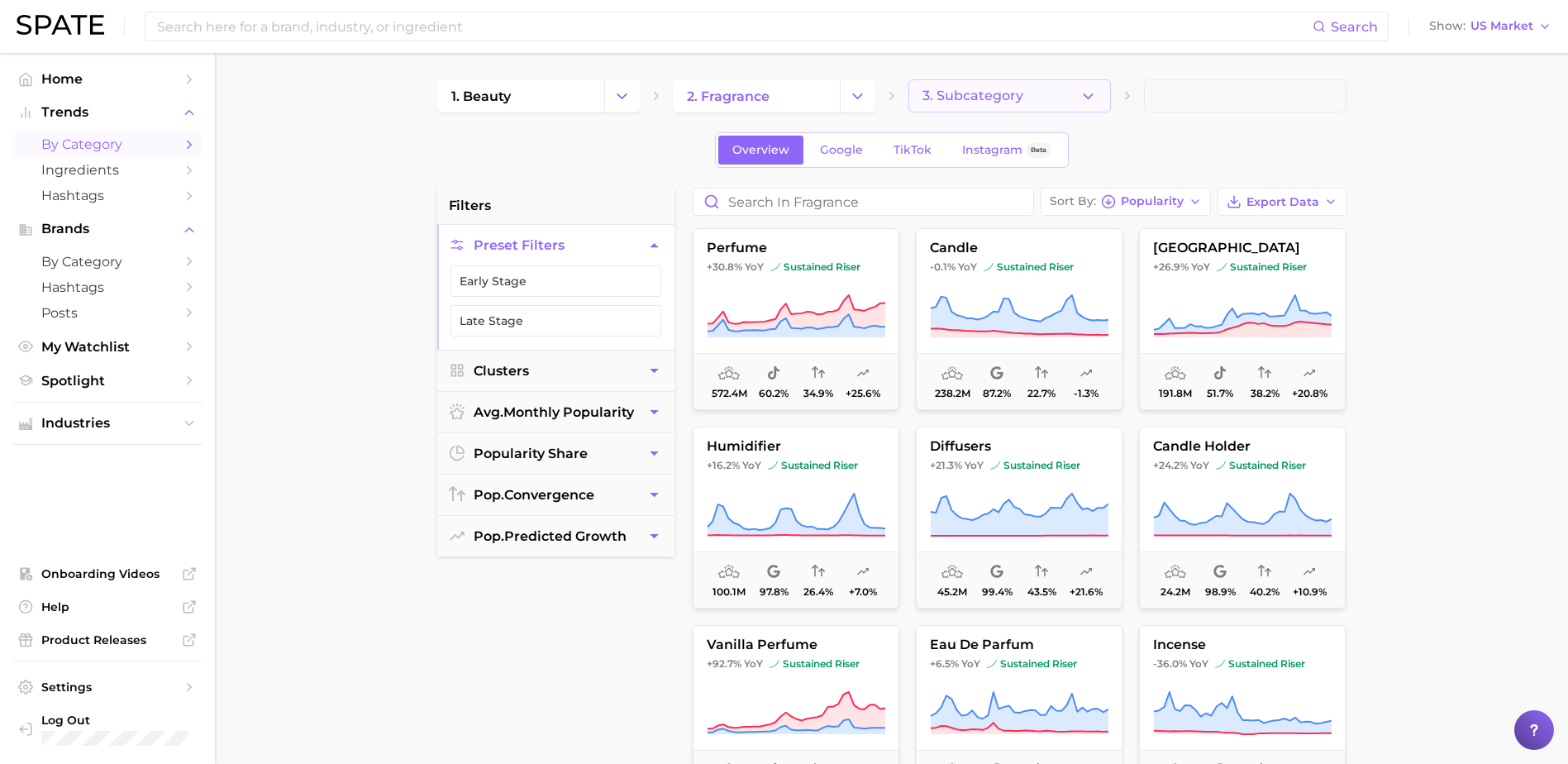
click at [1014, 91] on span "3. Subcategory" at bounding box center [973, 96] width 101 height 15
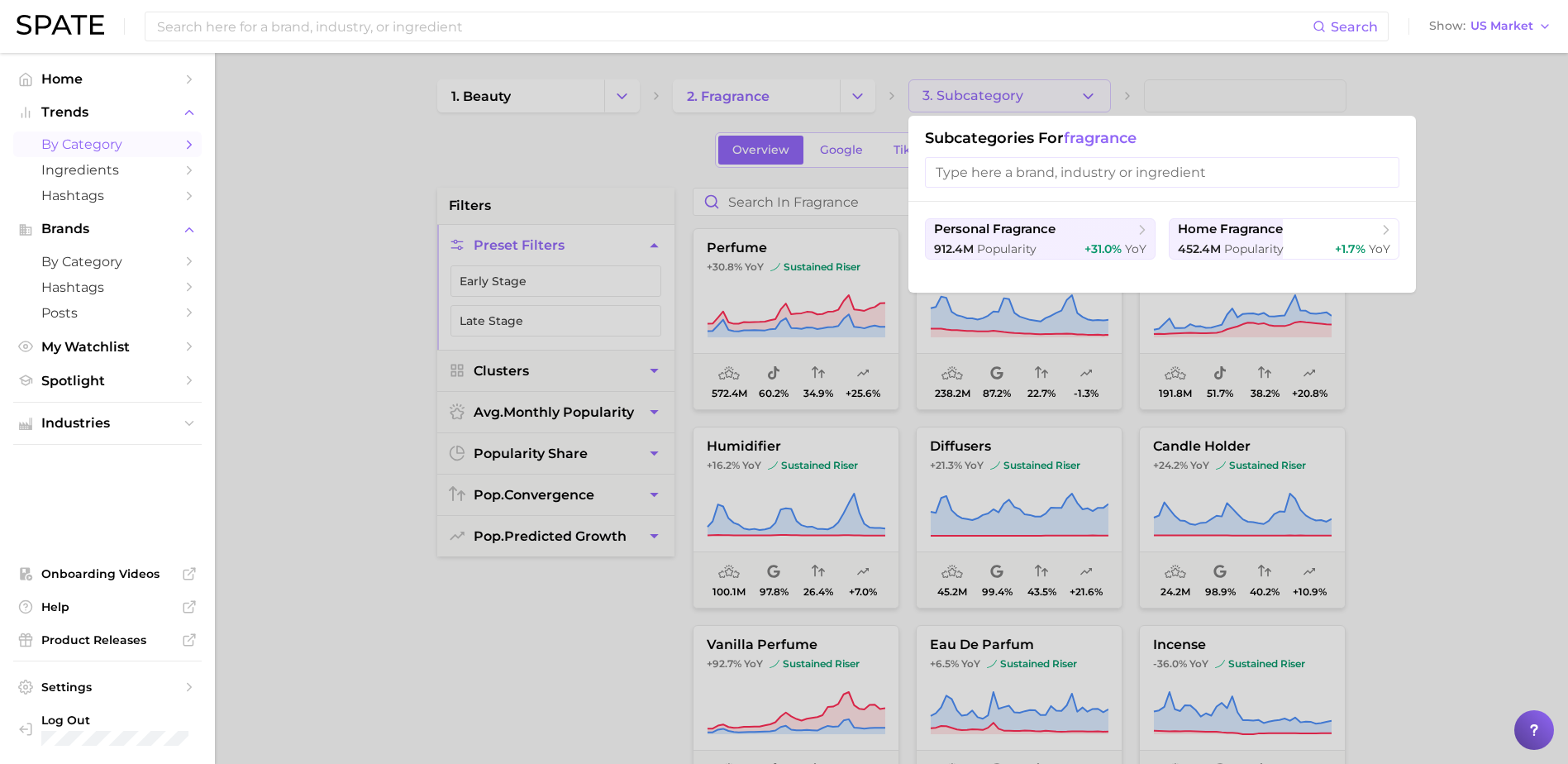
click at [1408, 379] on div at bounding box center [784, 382] width 1568 height 764
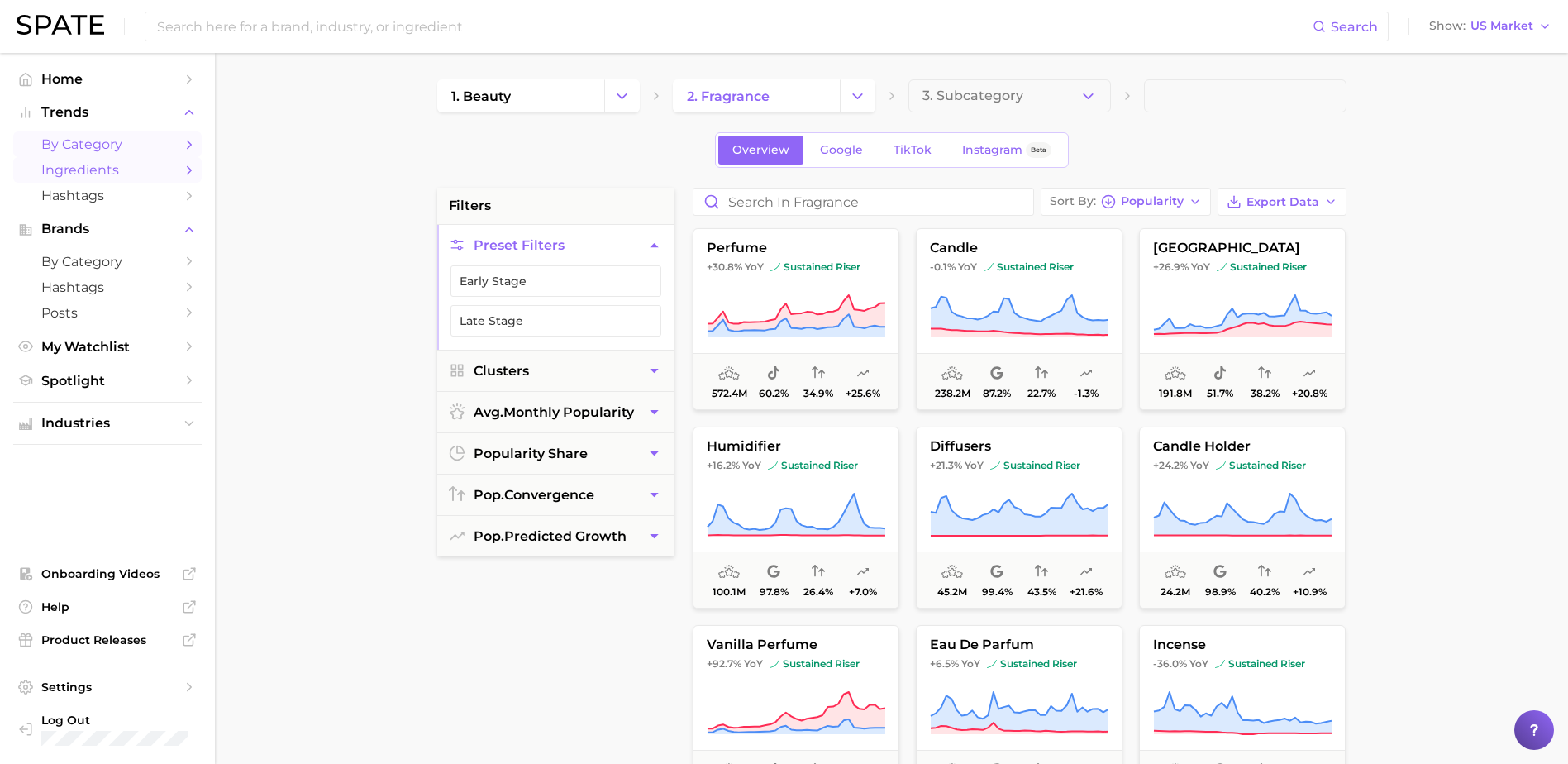
click at [145, 175] on span "Ingredients" at bounding box center [108, 169] width 133 height 16
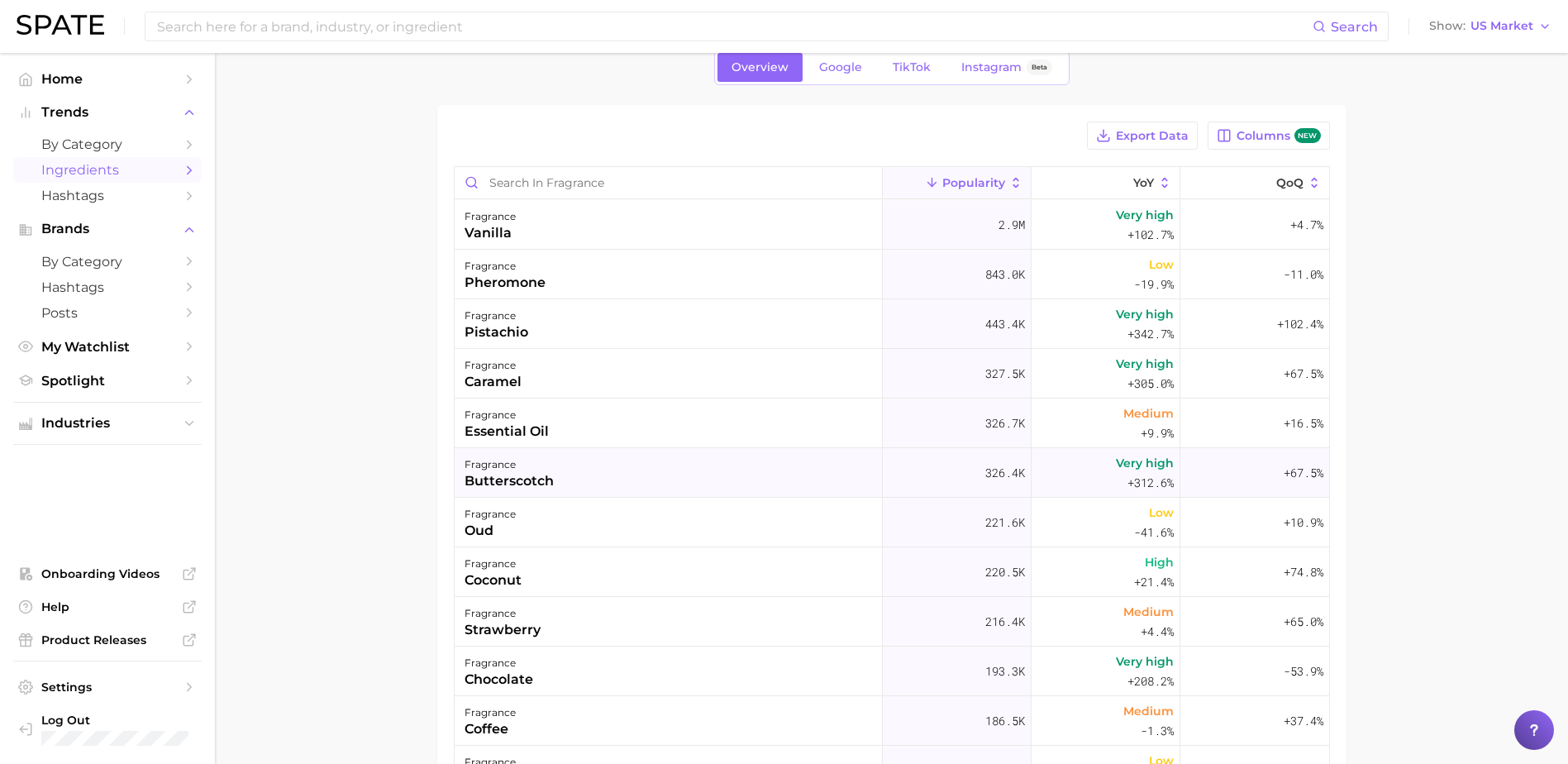
click at [566, 474] on div "fragrance butterscotch" at bounding box center [668, 473] width 428 height 49
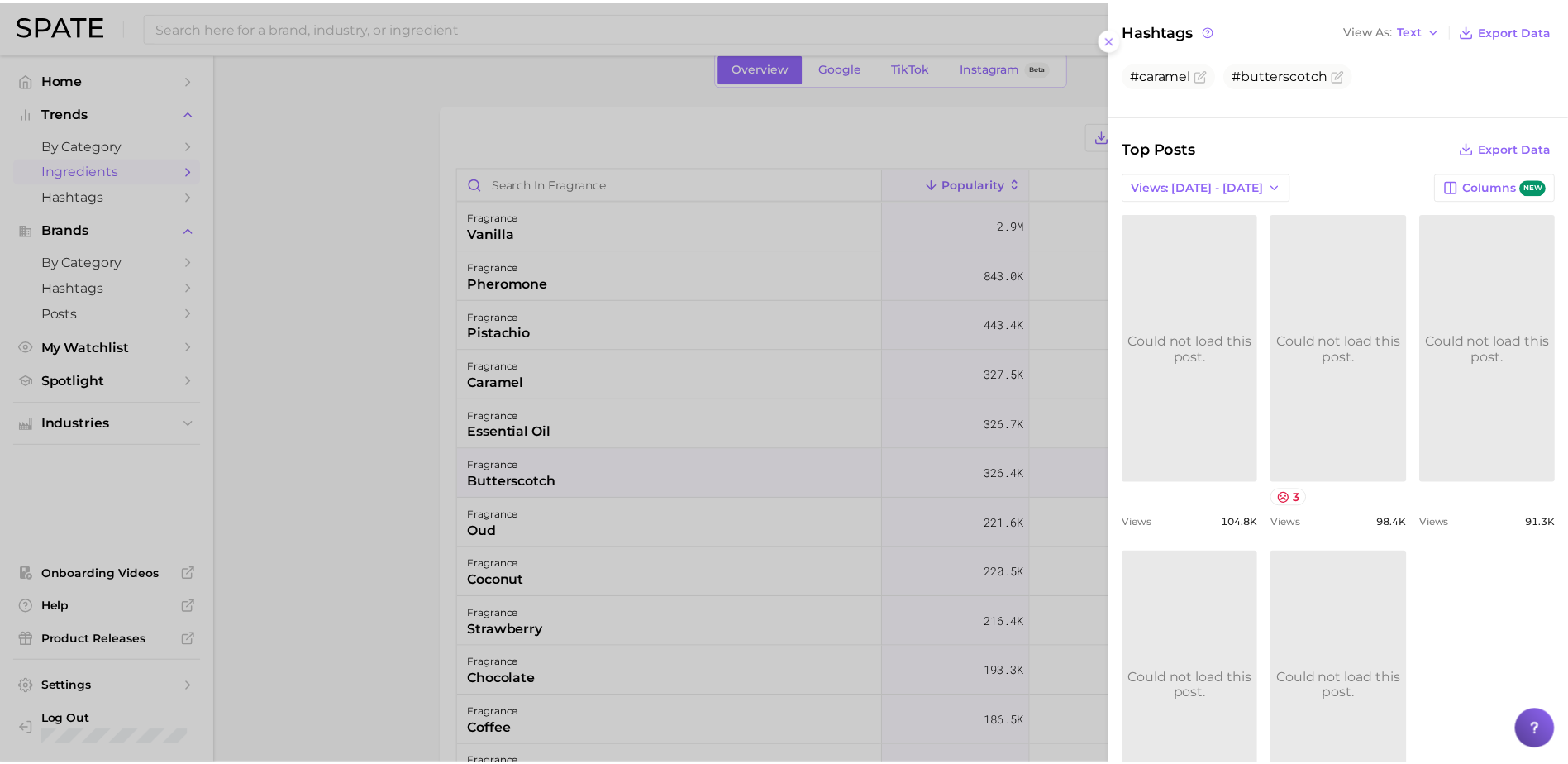
scroll to position [496, 0]
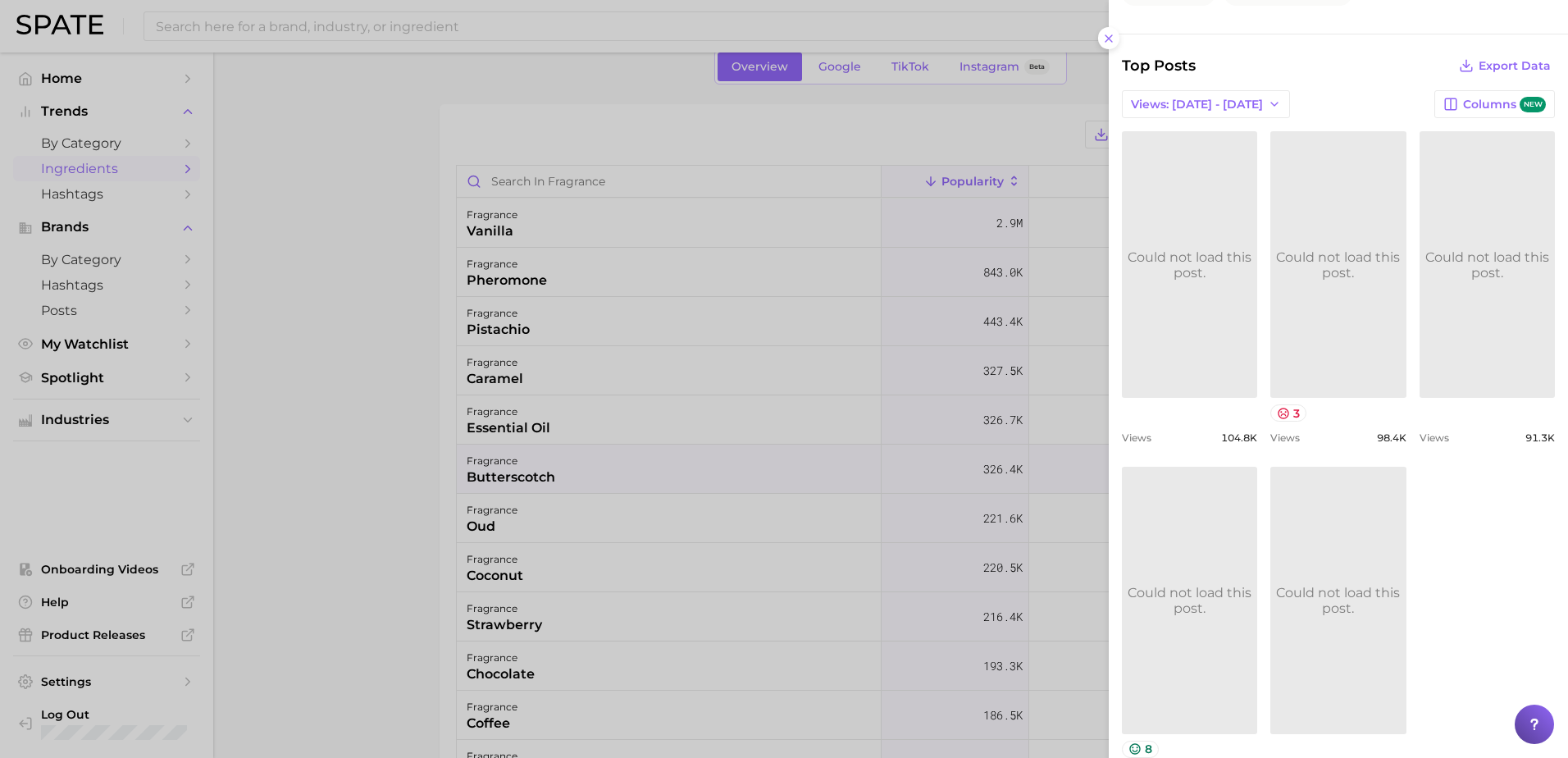
drag, startPoint x: 398, startPoint y: 501, endPoint x: 373, endPoint y: 496, distance: 25.5
click at [398, 501] on div at bounding box center [784, 379] width 1568 height 758
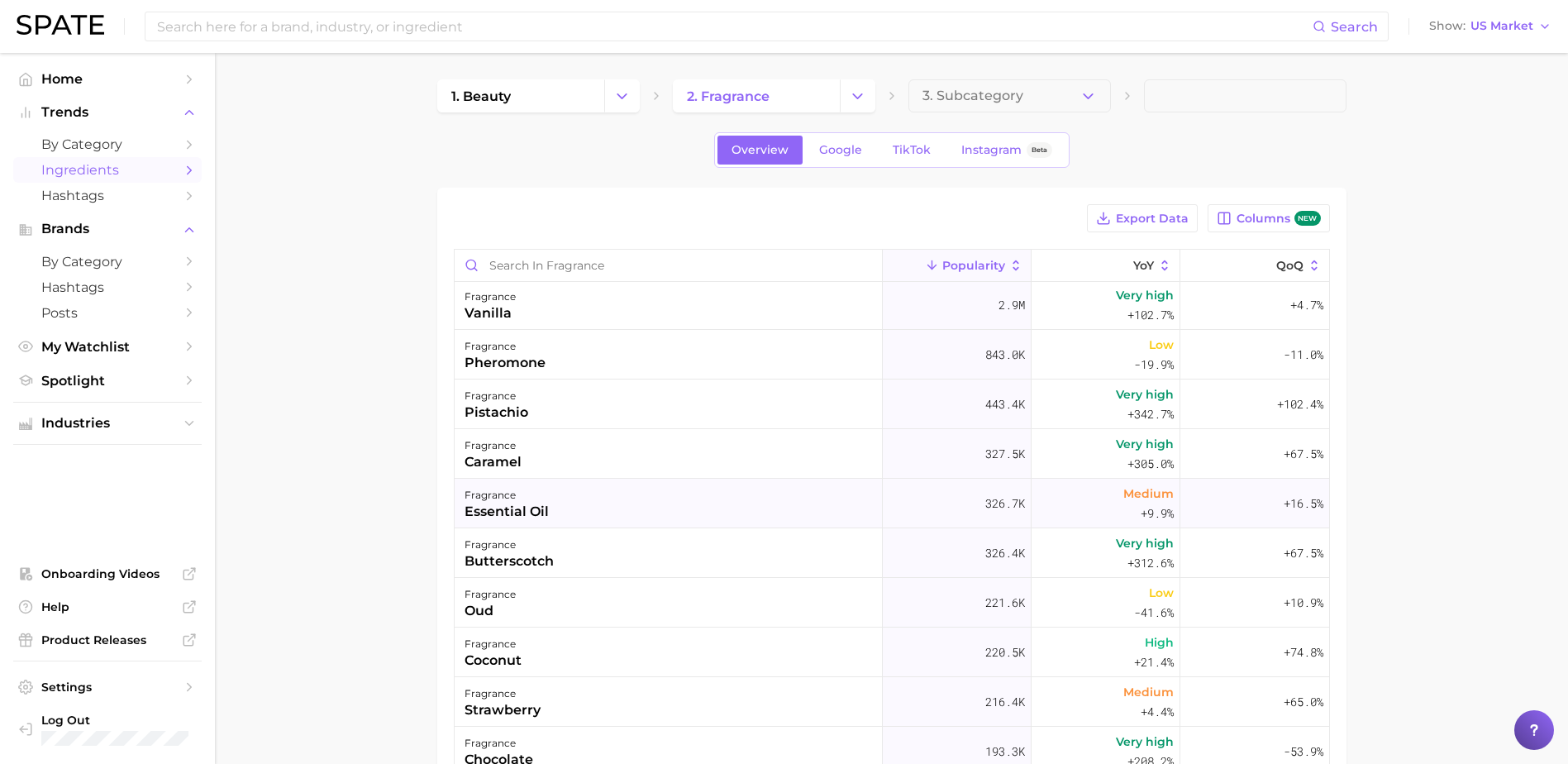
scroll to position [0, 0]
click at [910, 150] on span "TikTok" at bounding box center [912, 149] width 38 height 14
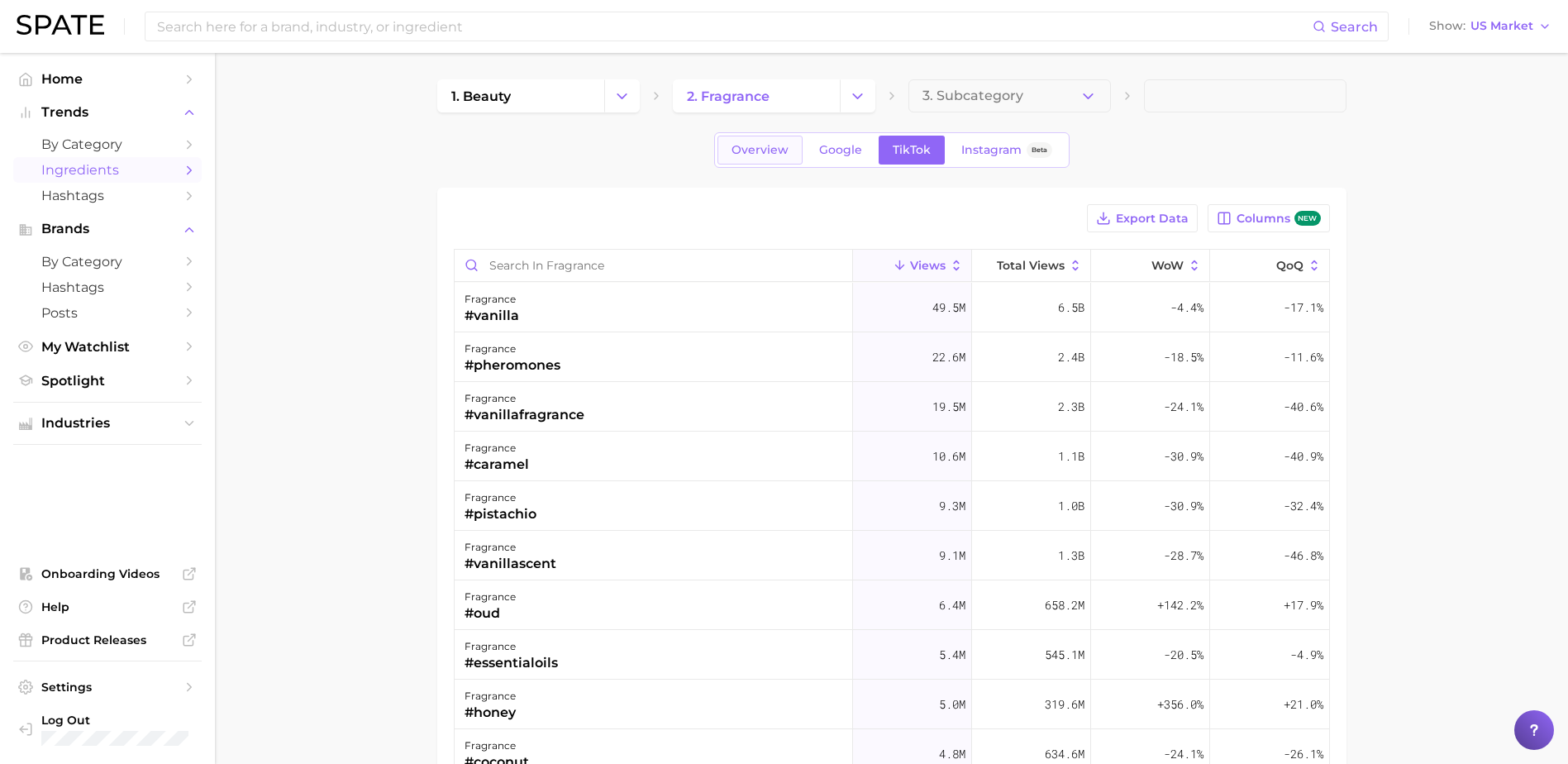
click at [750, 154] on span "Overview" at bounding box center [760, 149] width 57 height 14
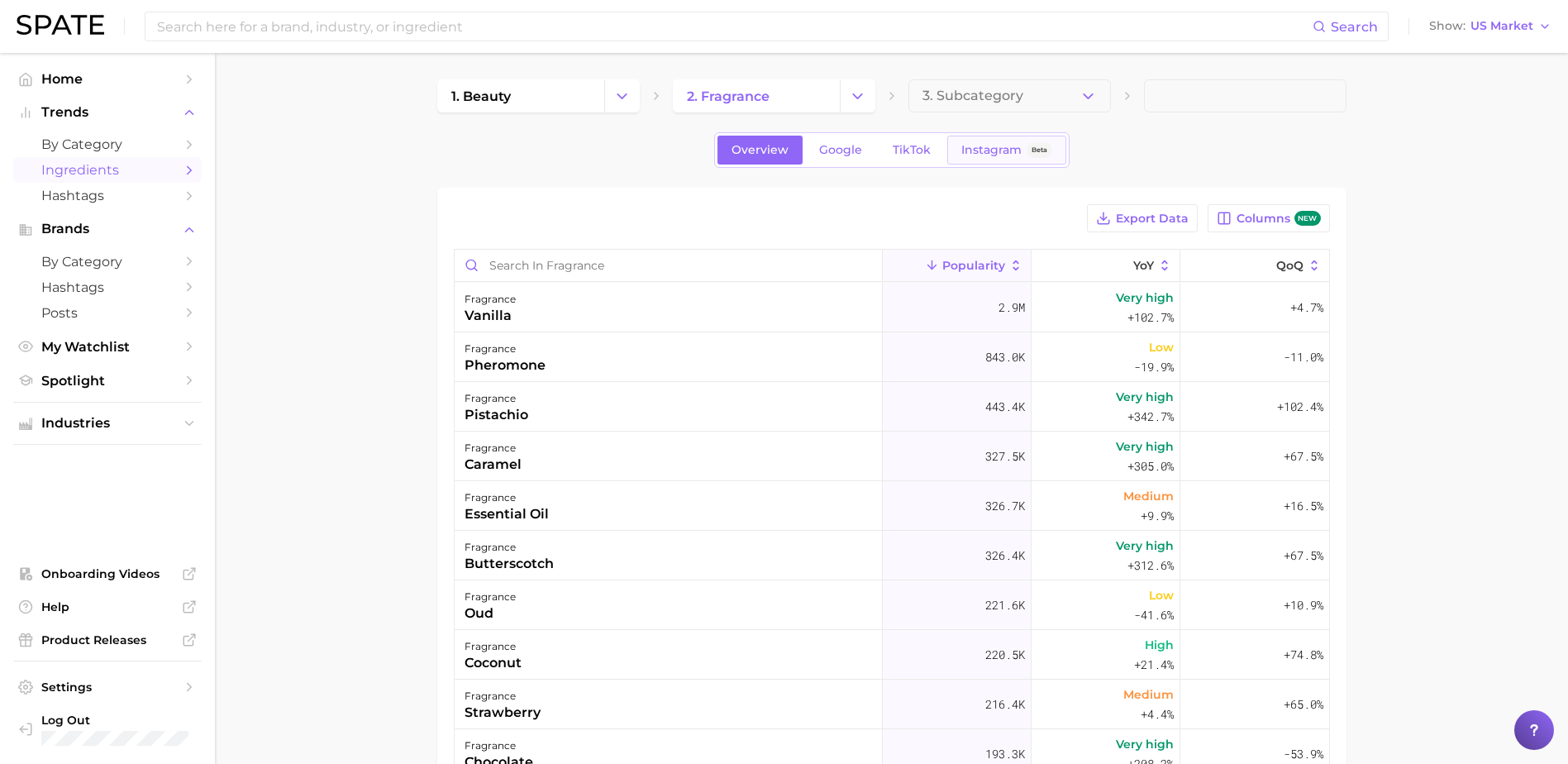
click at [1019, 143] on span "Instagram" at bounding box center [991, 149] width 60 height 14
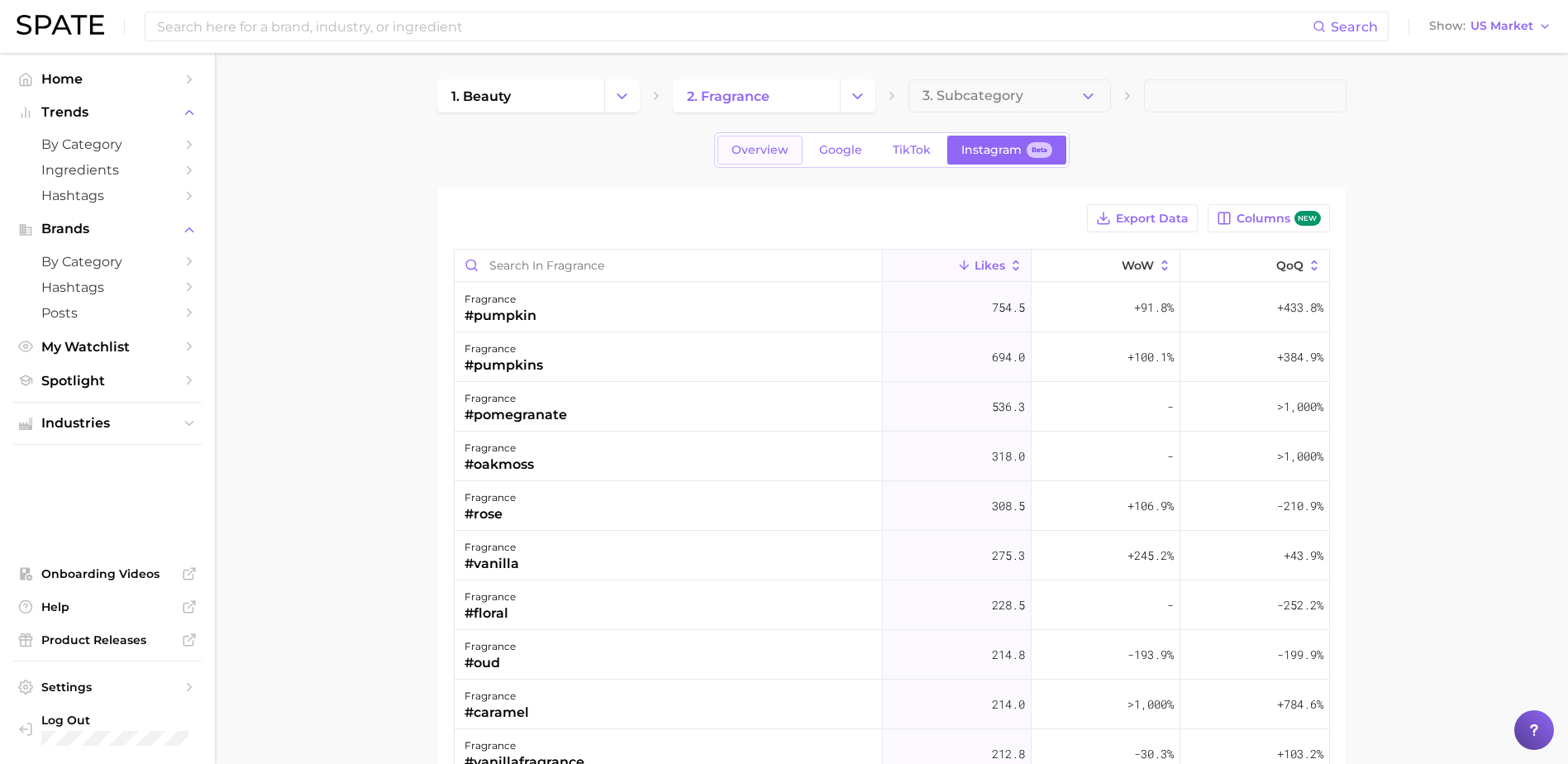
click at [764, 147] on span "Overview" at bounding box center [760, 149] width 57 height 14
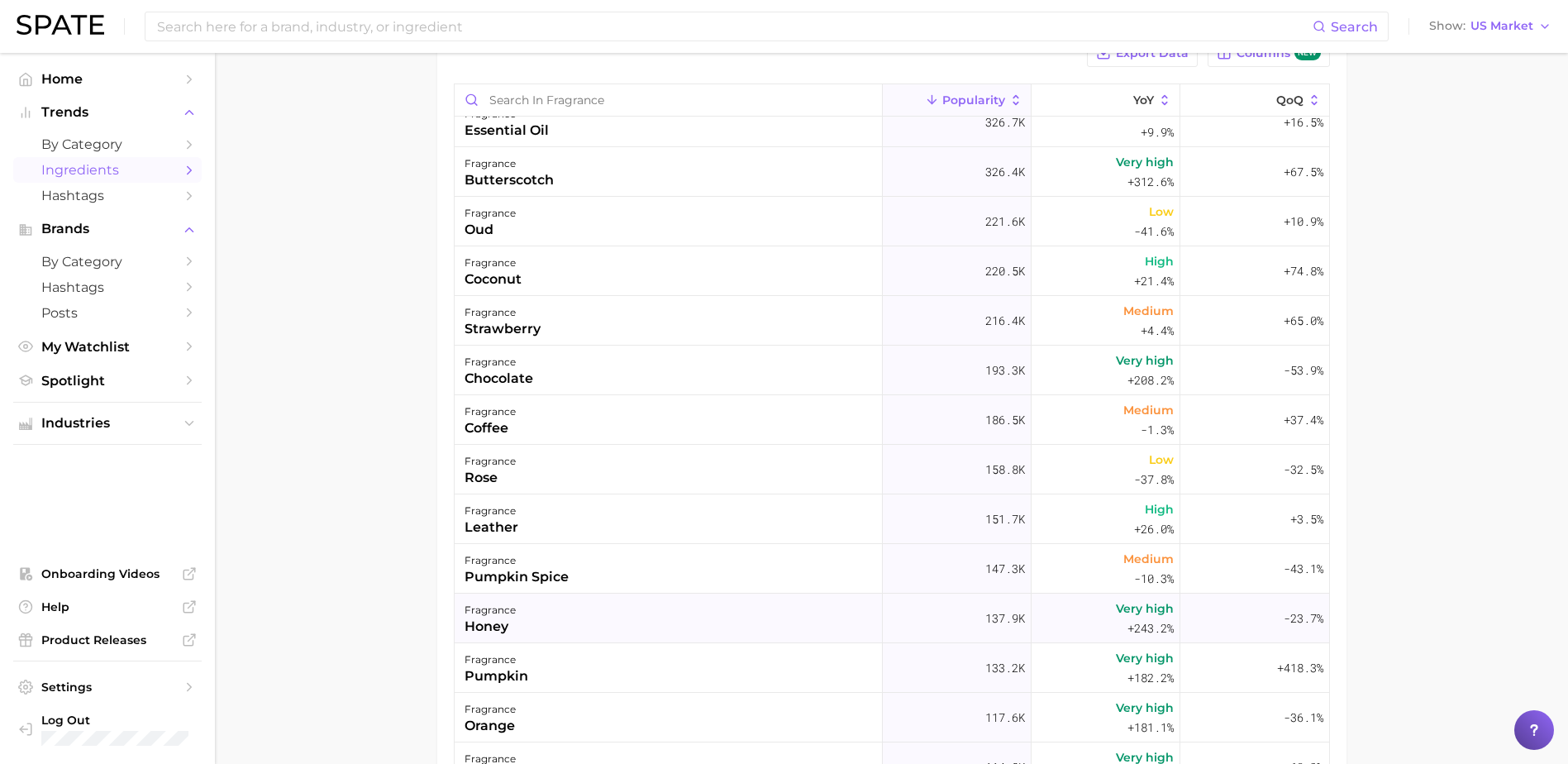
scroll to position [248, 0]
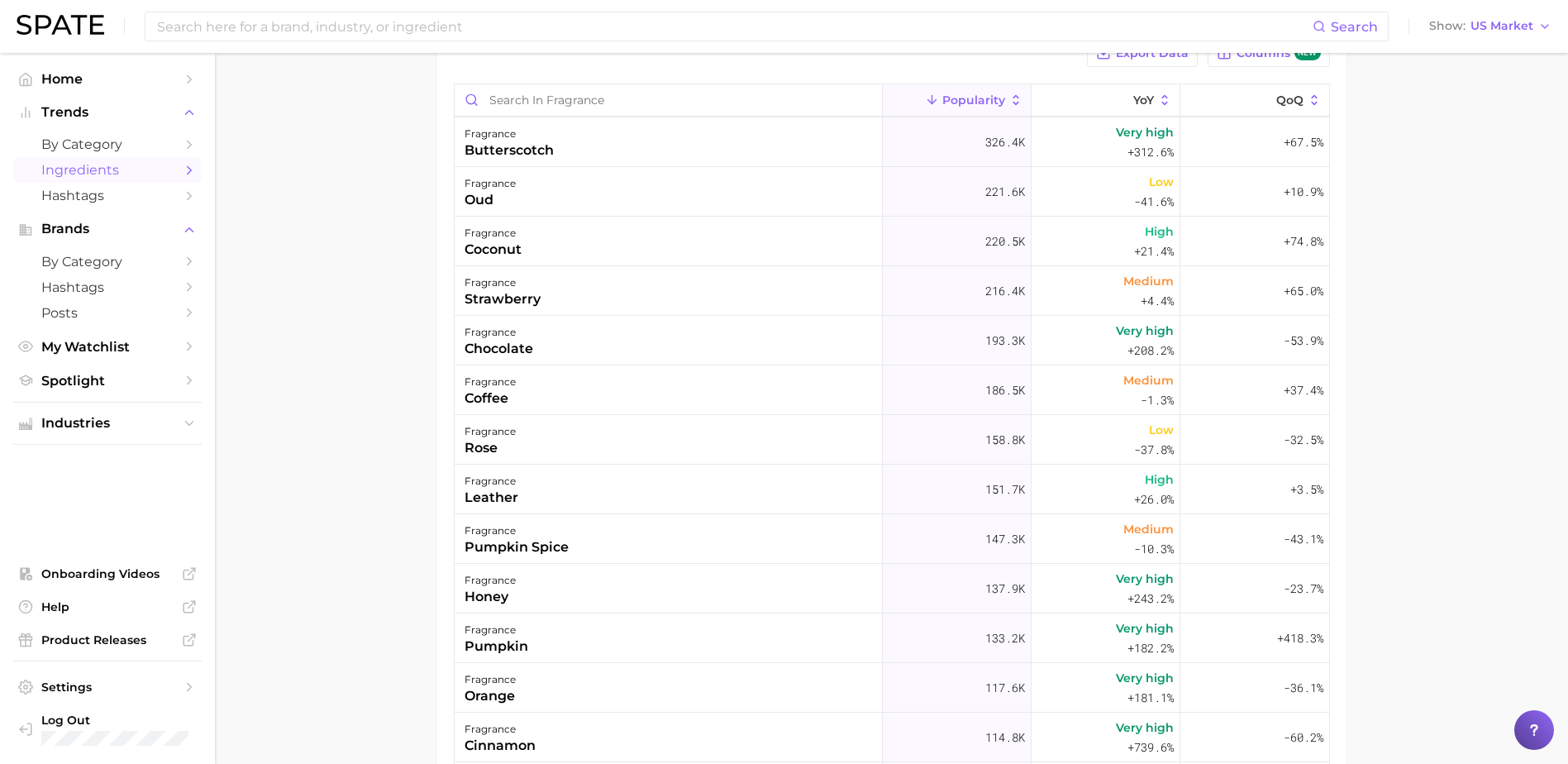
click at [253, 367] on main "1. beauty 2. fragrance 3. Subcategory Overview Google TikTok Instagram Beta Exp…" at bounding box center [892, 417] width 1354 height 1060
click at [260, 381] on main "1. beauty 2. fragrance 3. Subcategory Overview Google TikTok Instagram Beta Exp…" at bounding box center [892, 417] width 1354 height 1060
click at [9, 466] on nav "Home Trends by Category Ingredients Hashtags Brands by Category Hashtags Posts …" at bounding box center [108, 408] width 215 height 711
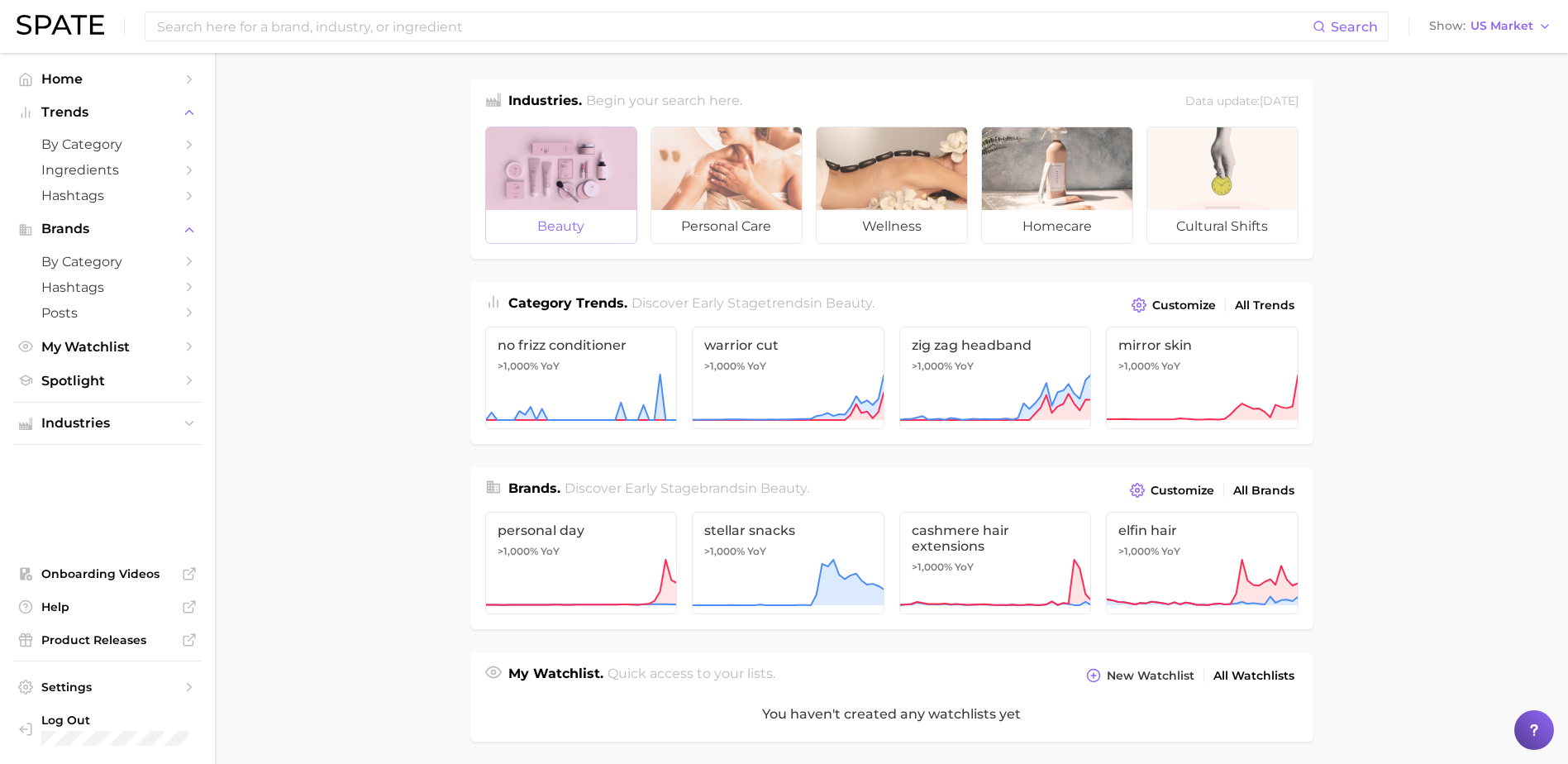
click at [551, 190] on div at bounding box center [562, 169] width 150 height 83
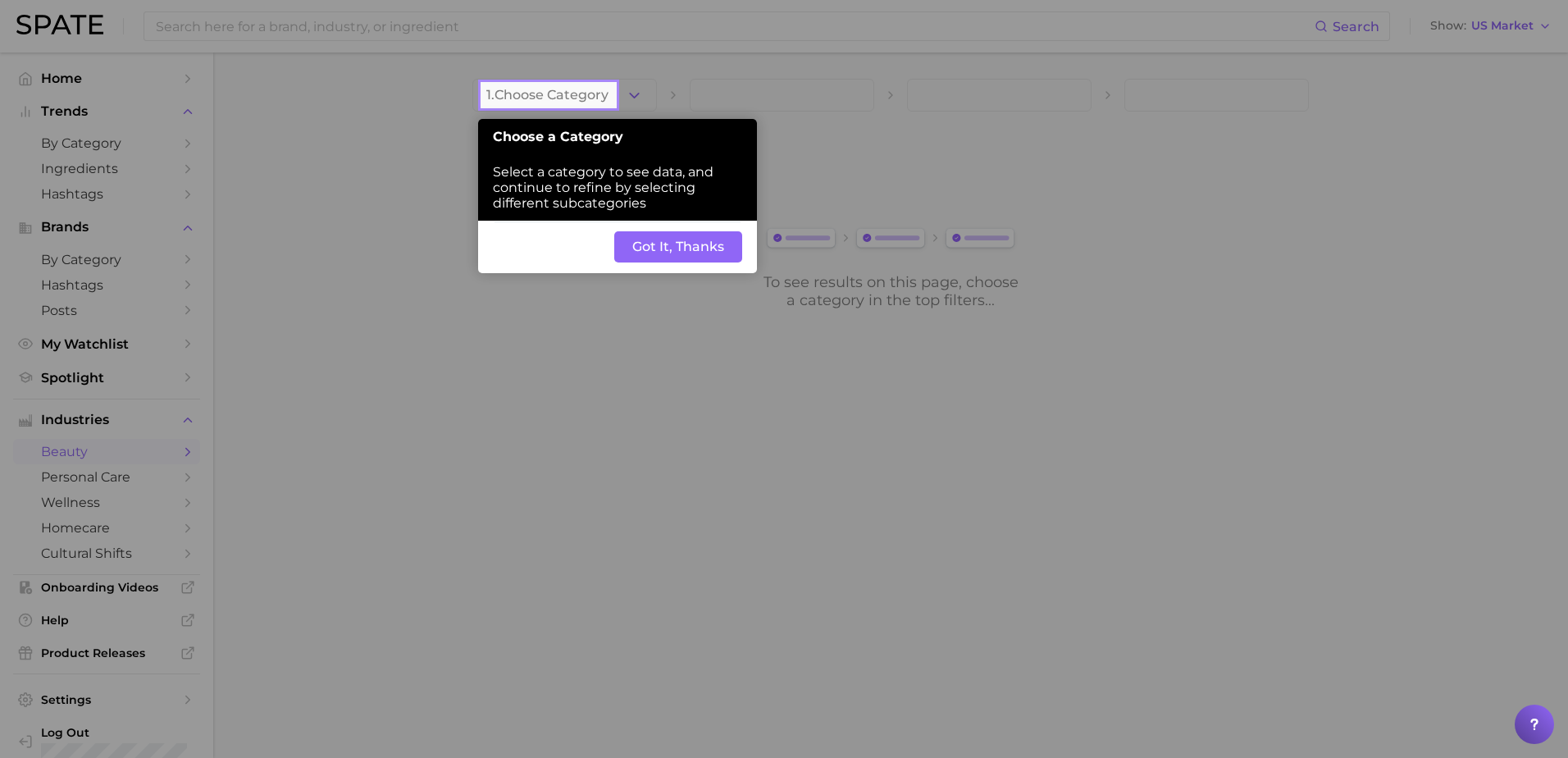
click at [665, 243] on button "Got It, Thanks" at bounding box center [678, 247] width 128 height 31
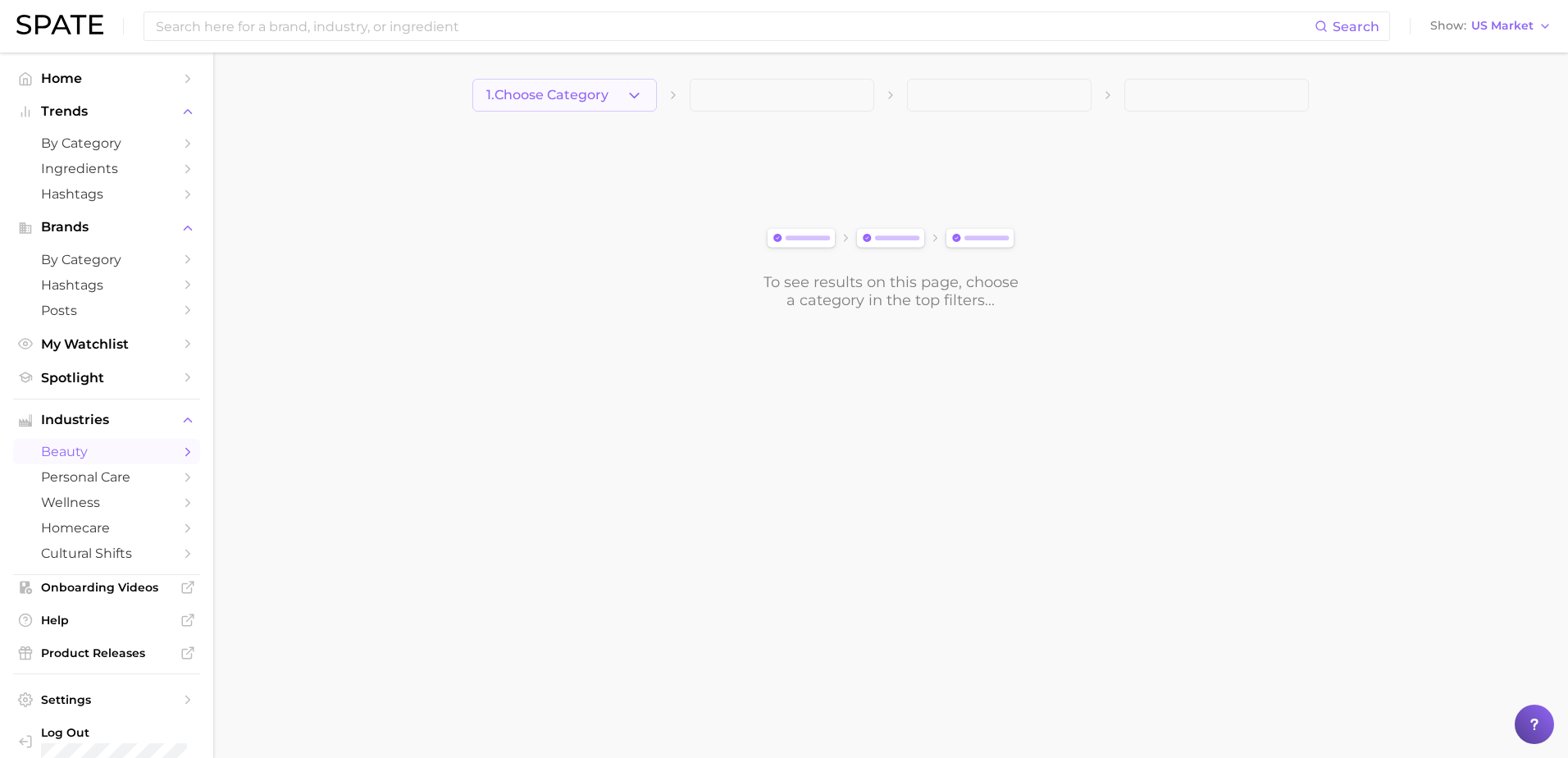
click at [558, 102] on span "1. Choose Category" at bounding box center [547, 95] width 123 height 15
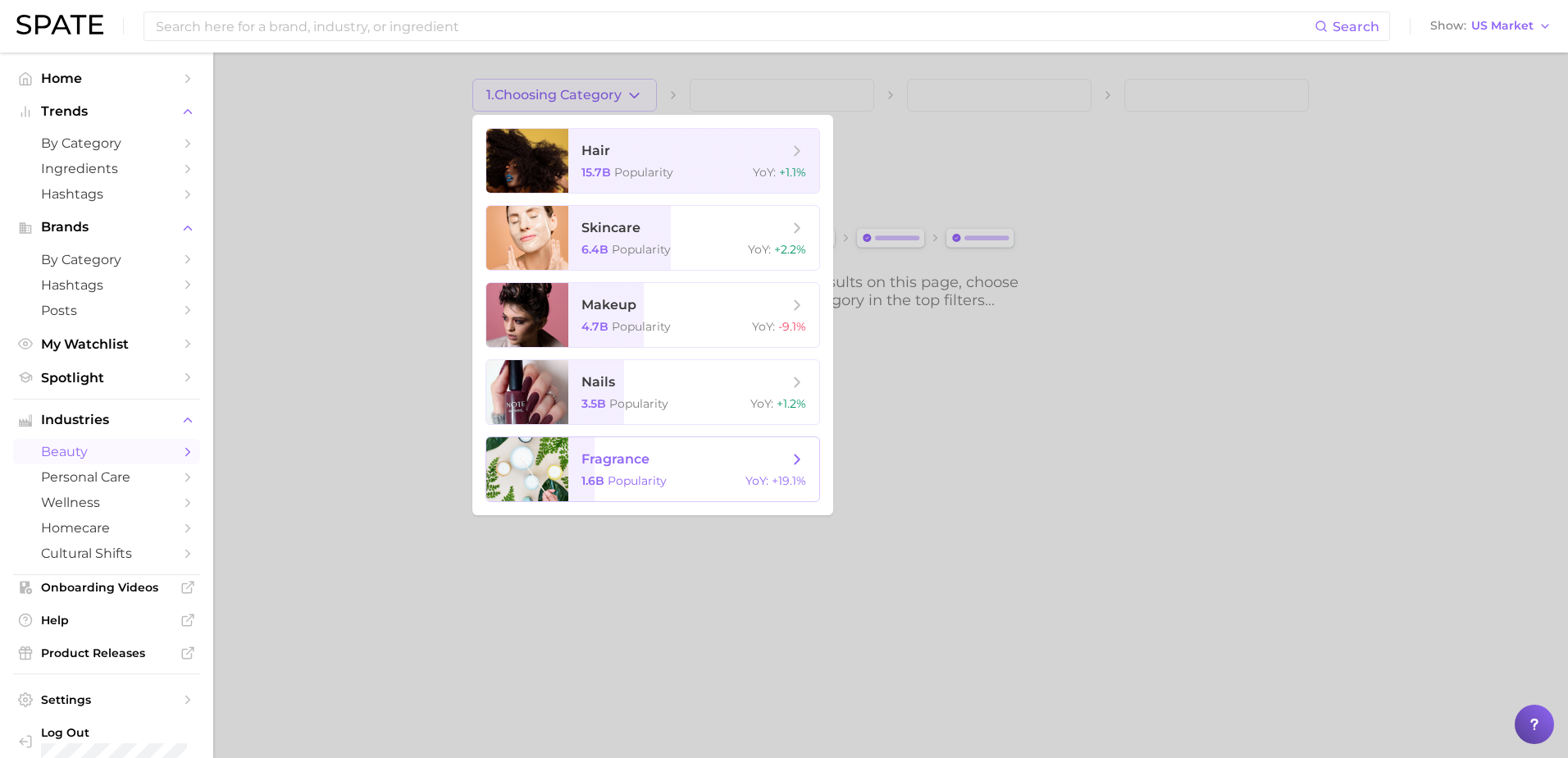
click at [609, 470] on span "fragrance 1.6b Popularity YoY : +19.1%" at bounding box center [694, 469] width 251 height 64
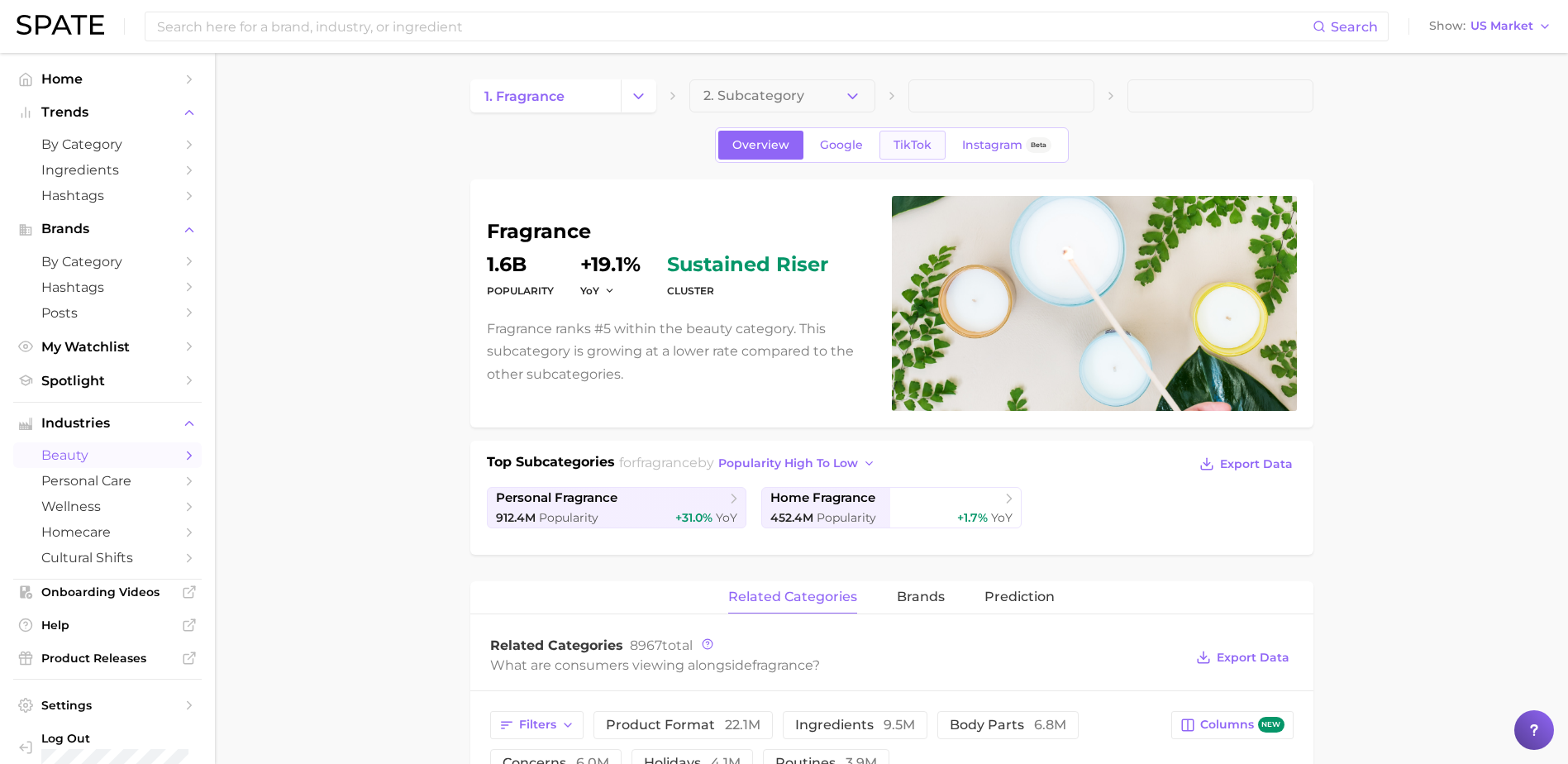
click at [890, 141] on link "TikTok" at bounding box center [912, 145] width 66 height 29
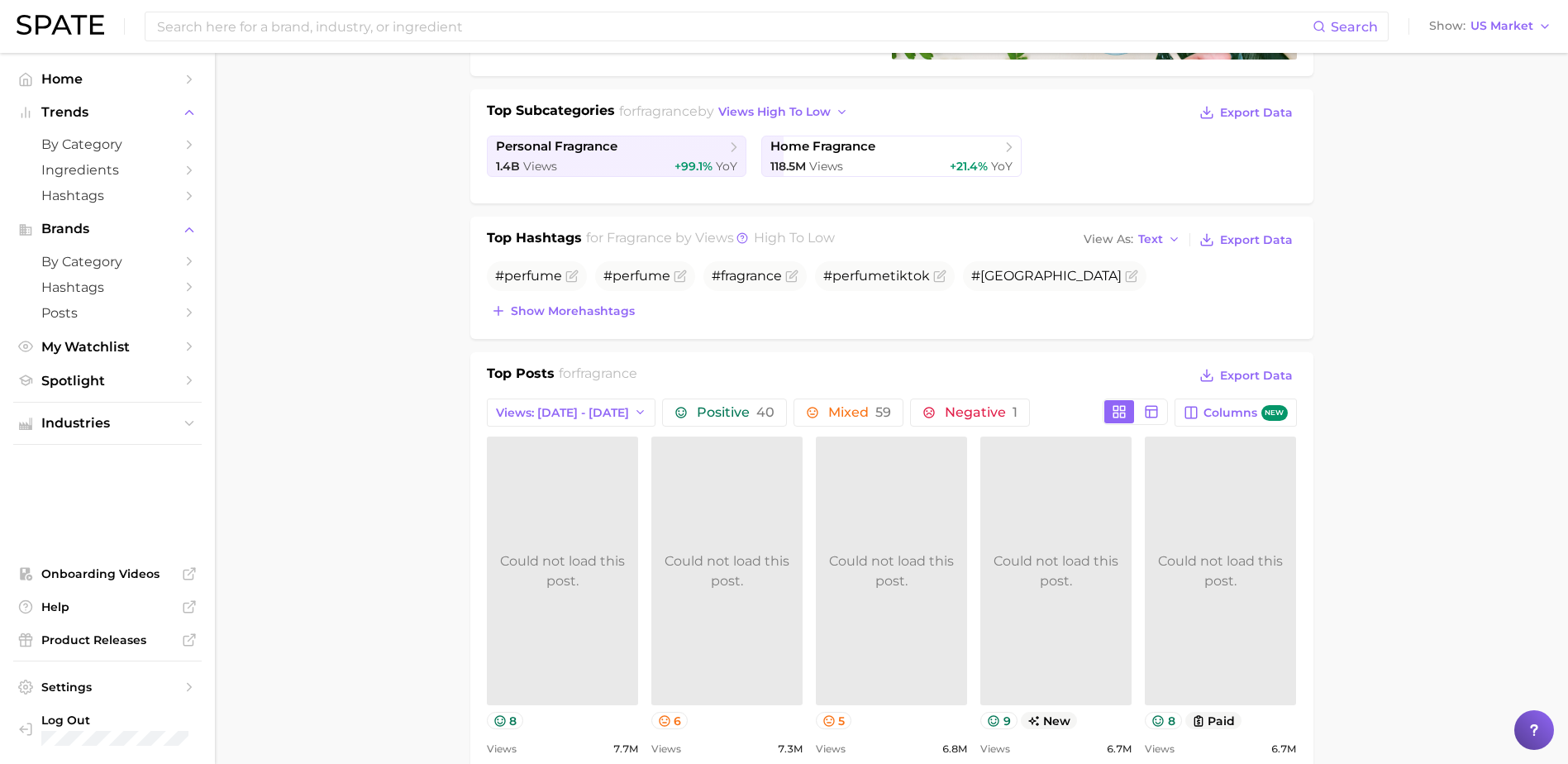
scroll to position [248, 0]
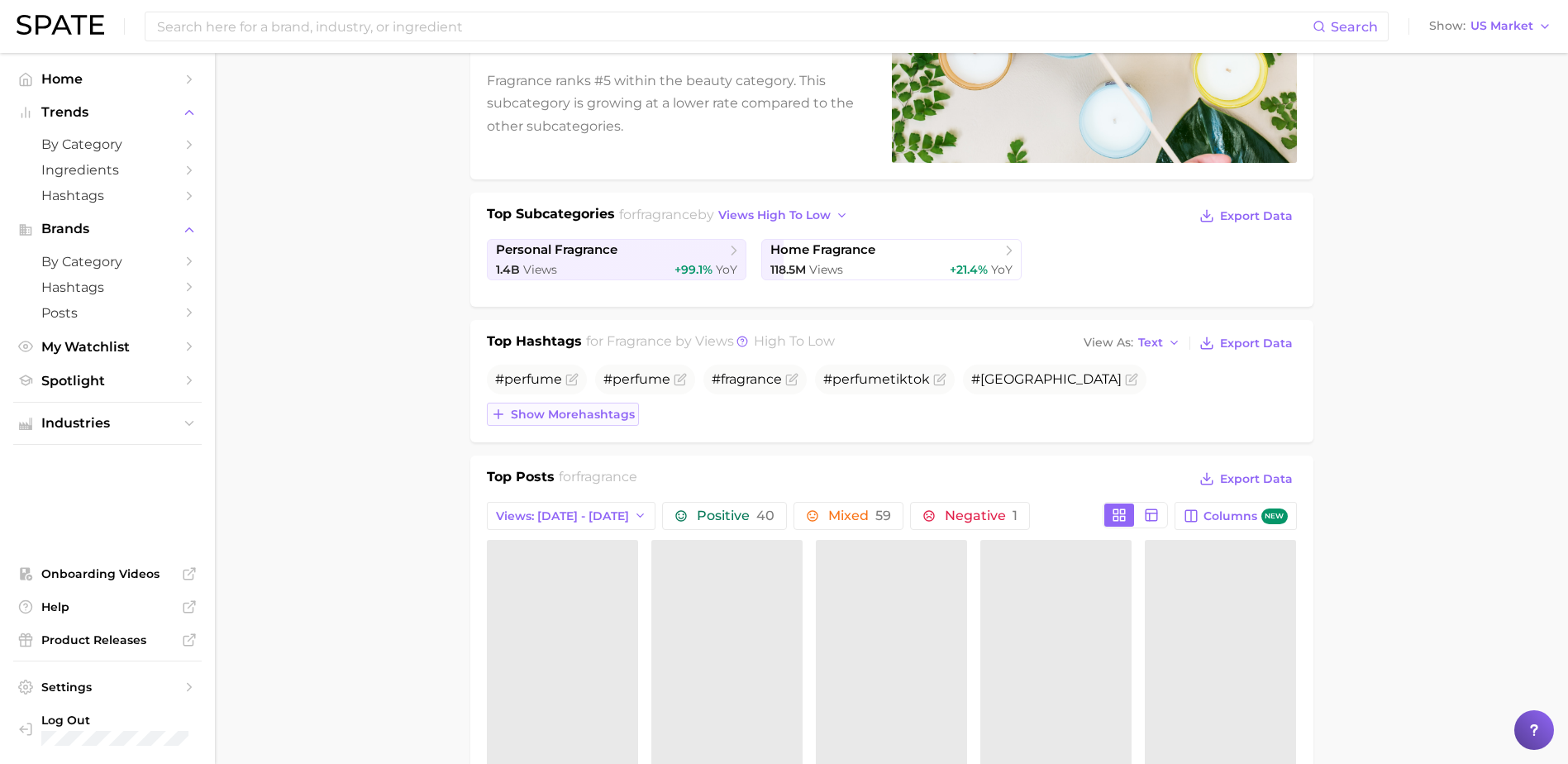
click at [569, 407] on span "Show more hashtags" at bounding box center [572, 414] width 124 height 14
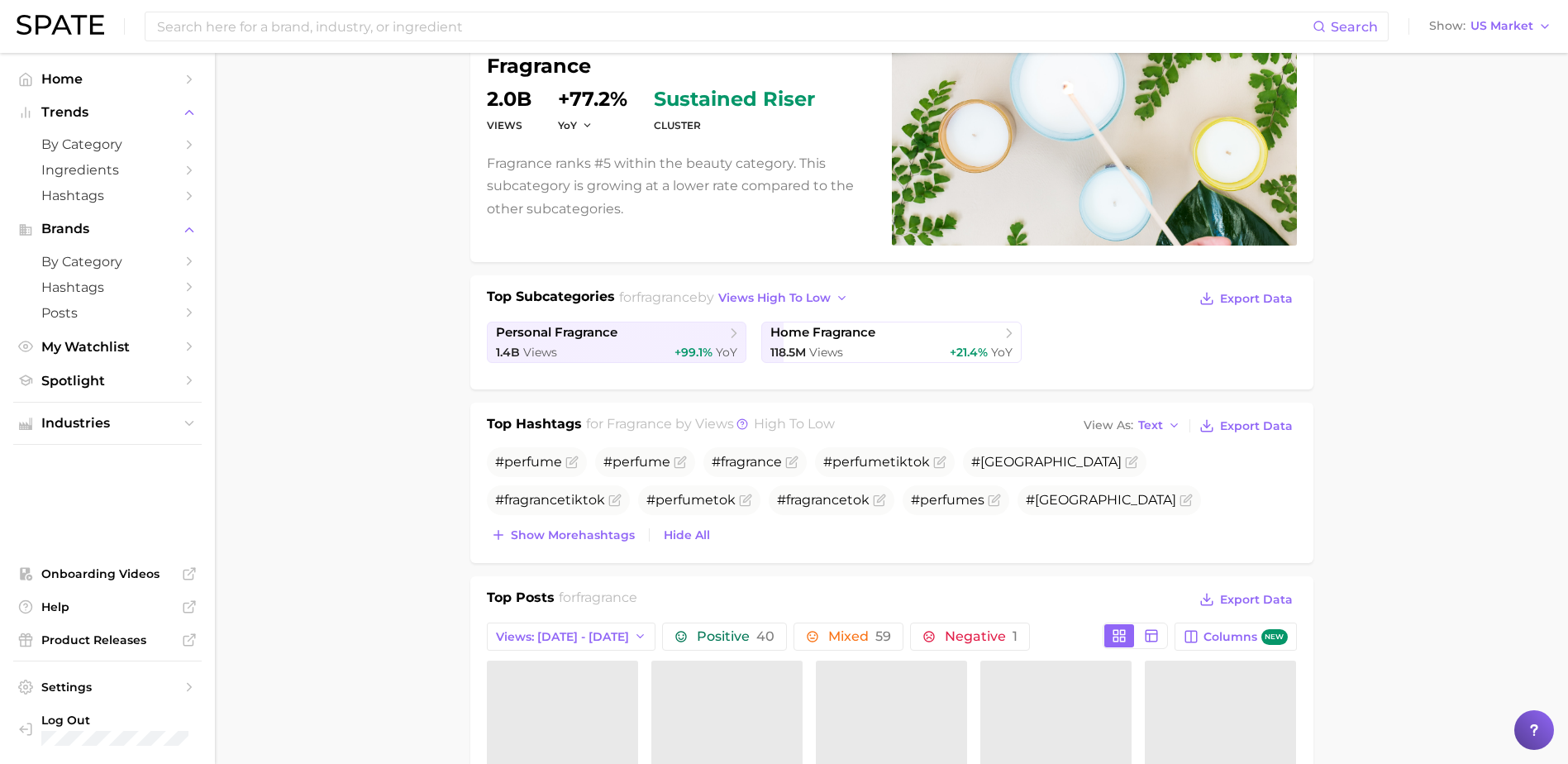
scroll to position [0, 0]
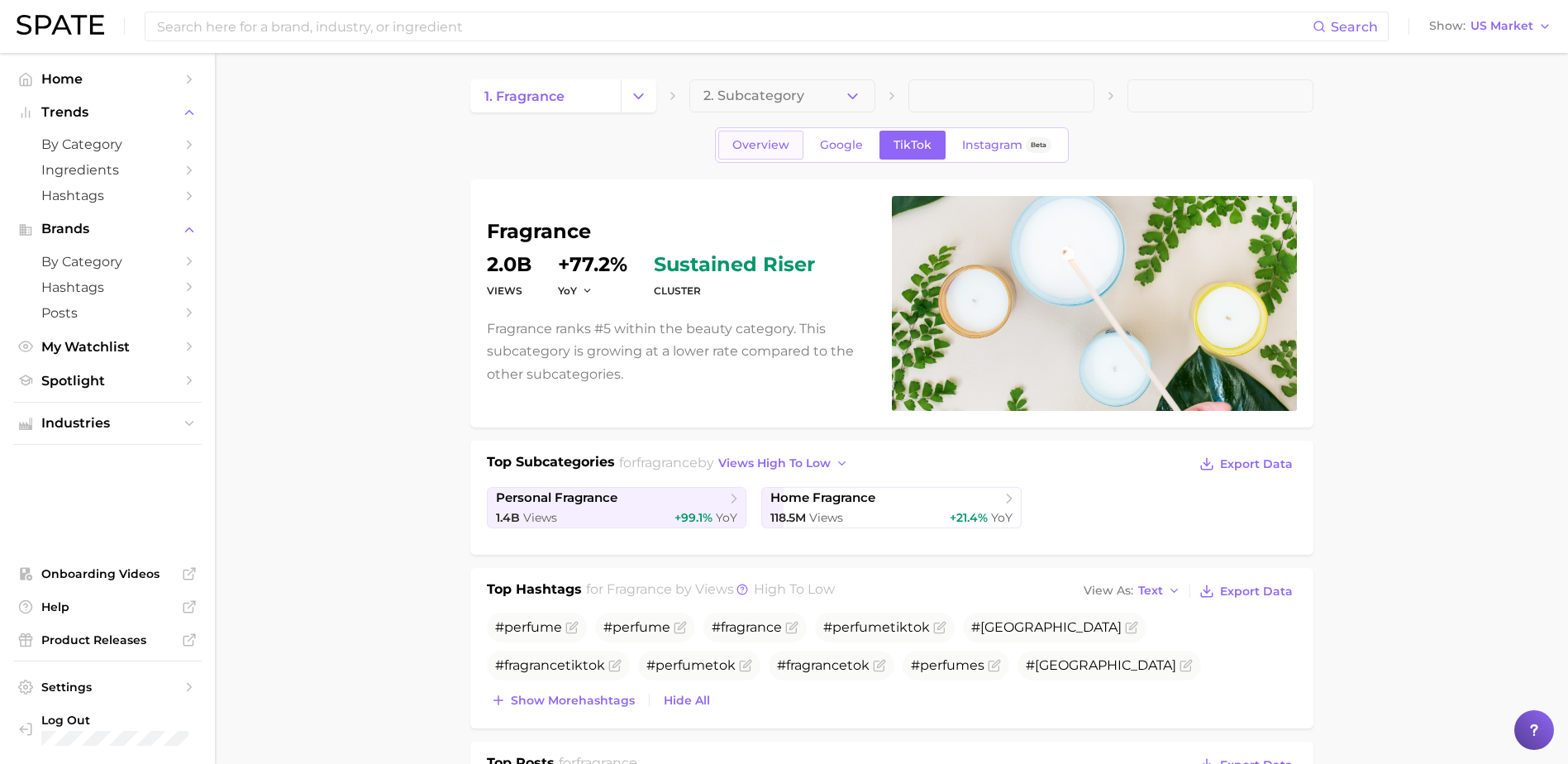
click at [775, 141] on span "Overview" at bounding box center [761, 144] width 57 height 14
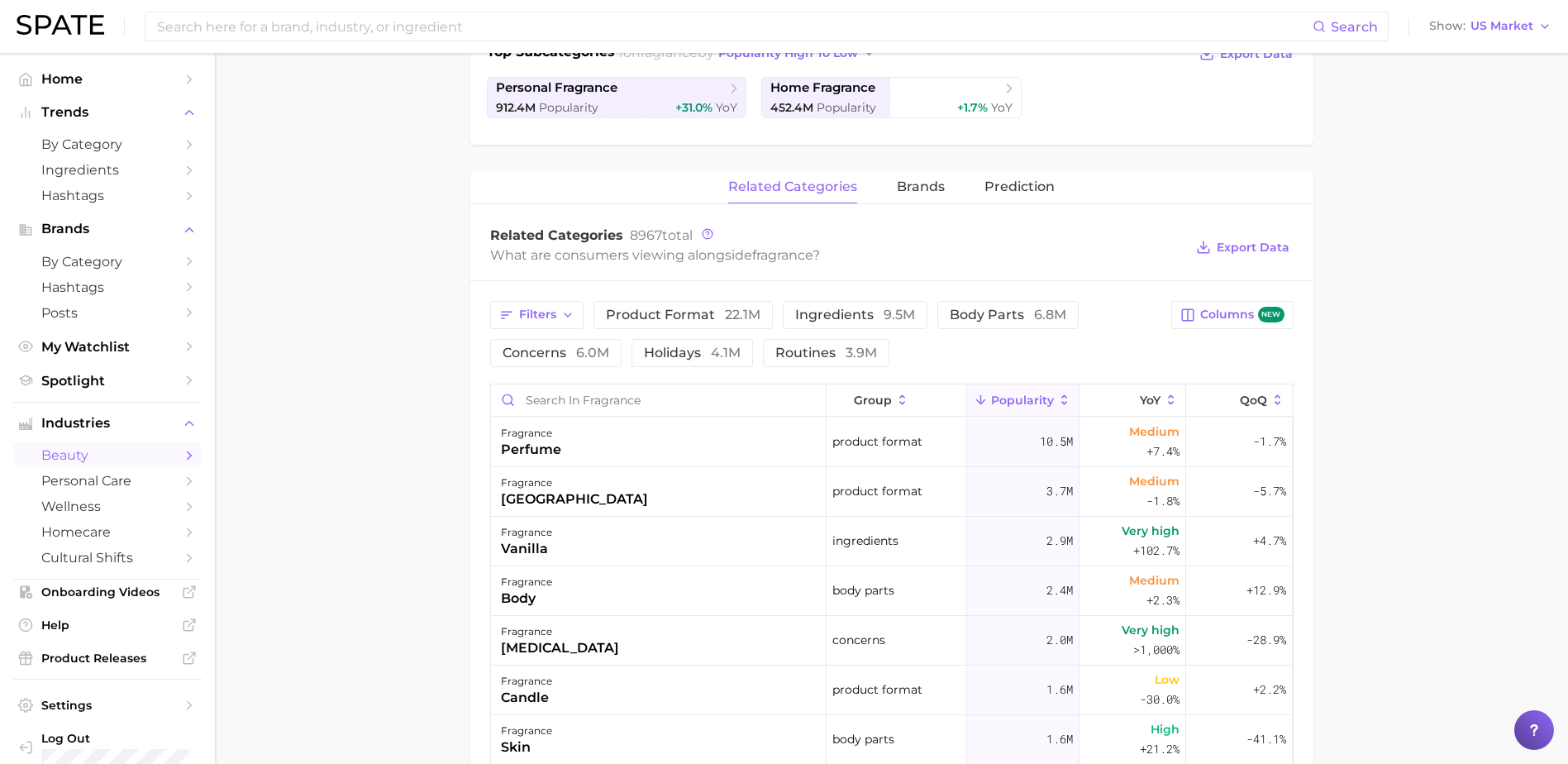
scroll to position [413, 0]
click at [823, 303] on button "ingredients 9.5m" at bounding box center [855, 312] width 144 height 28
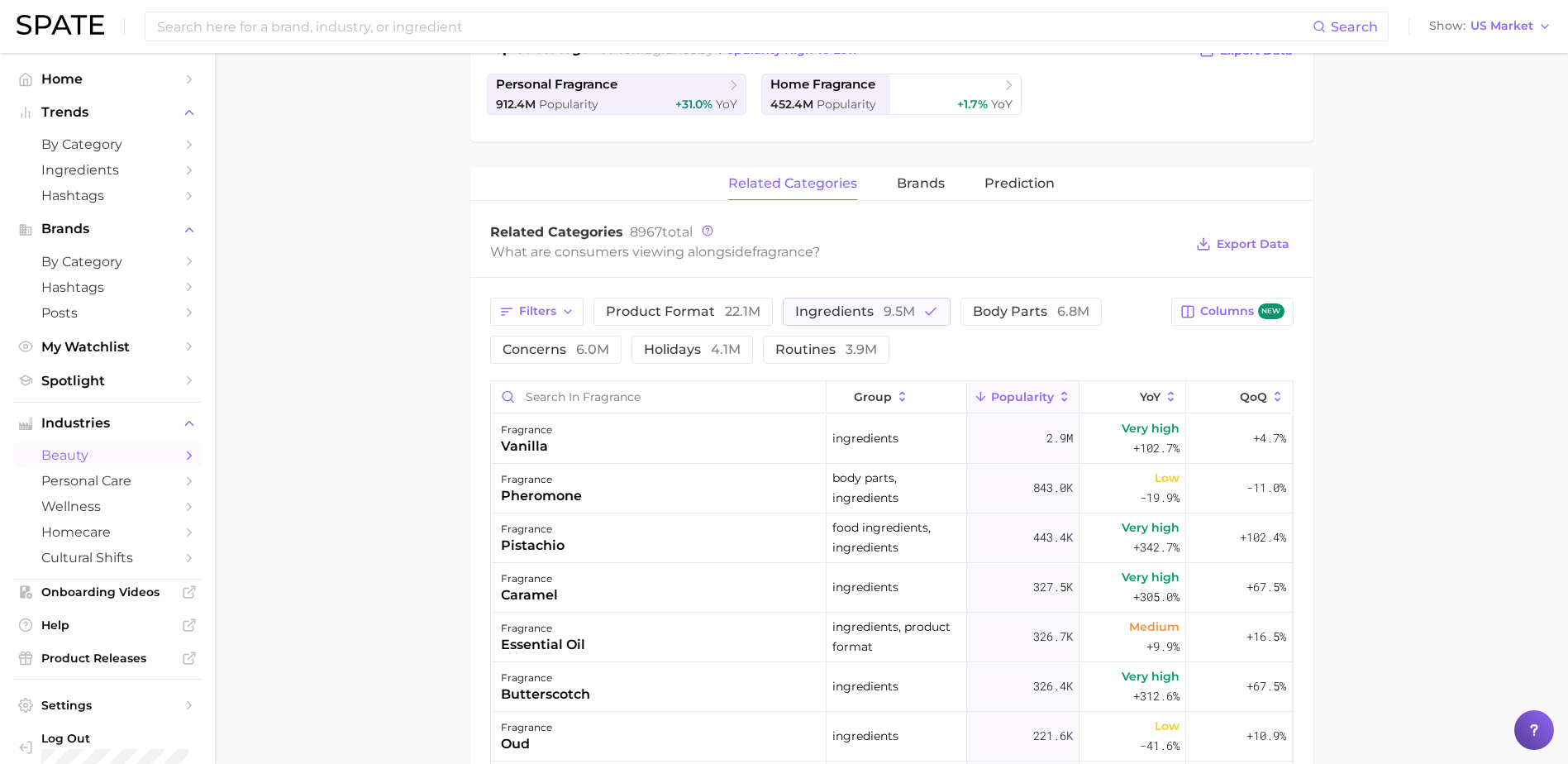
scroll to position [496, 0]
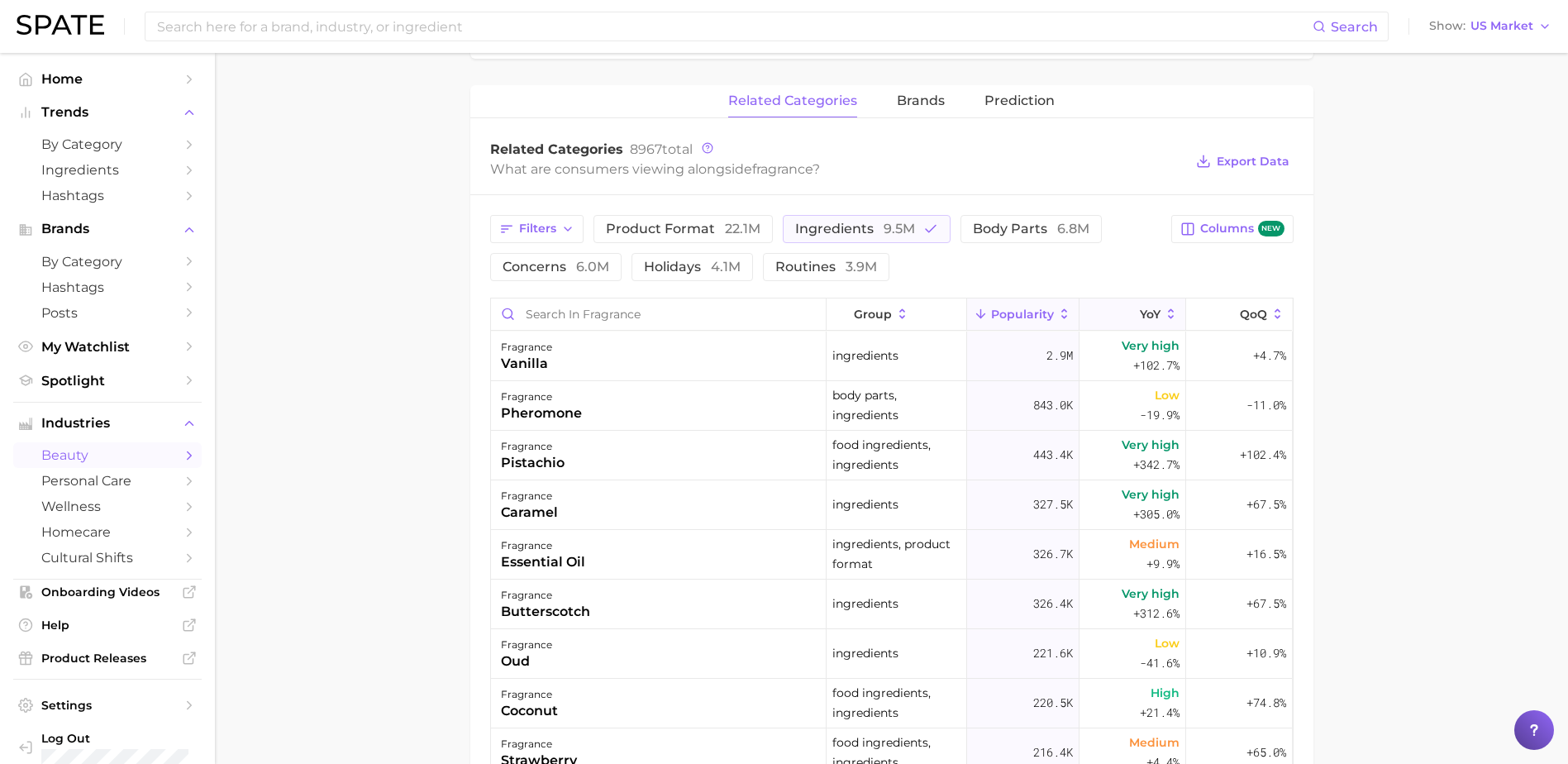
click at [1140, 311] on span "YoY" at bounding box center [1150, 315] width 21 height 13
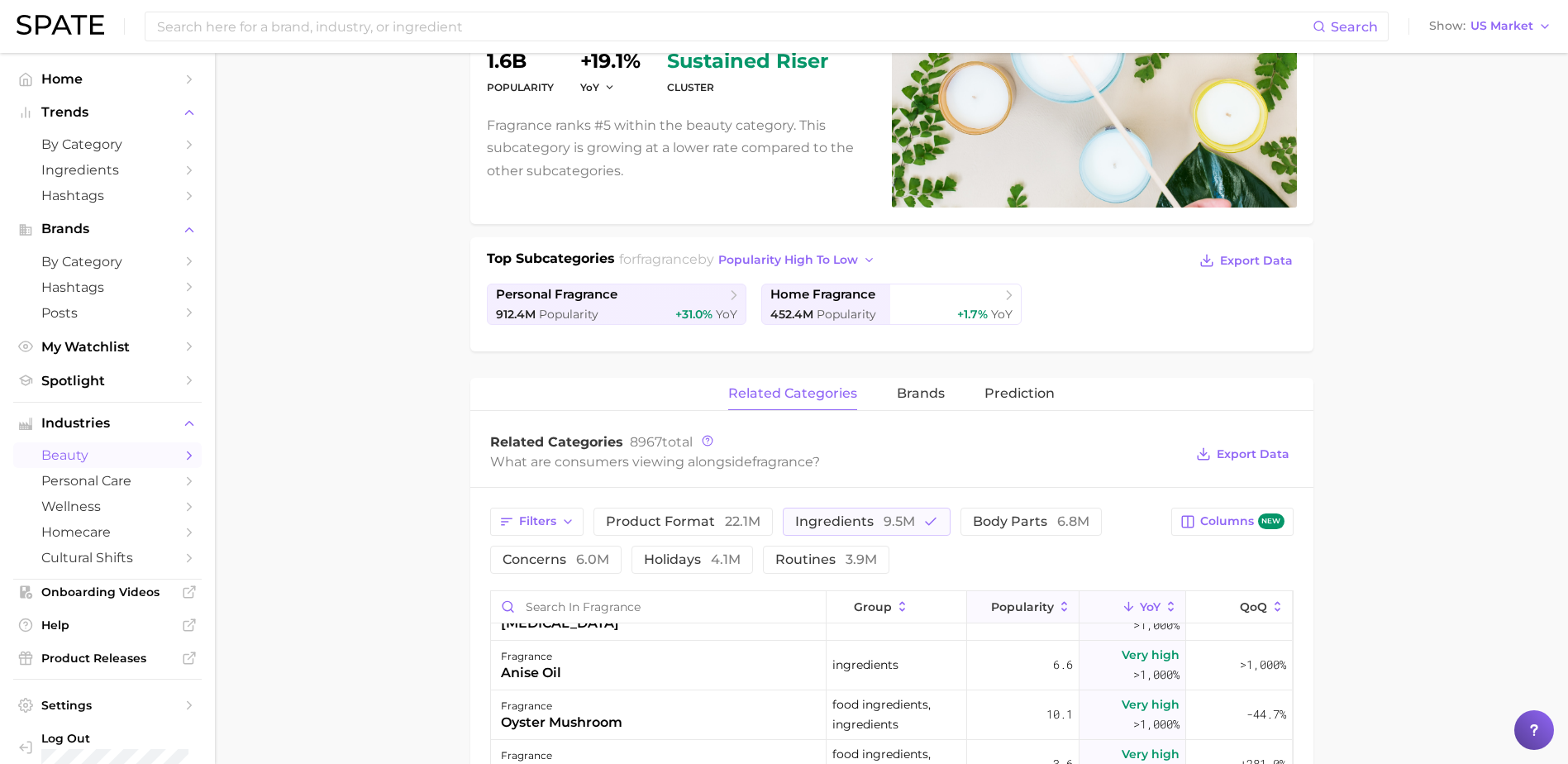
scroll to position [331, 0]
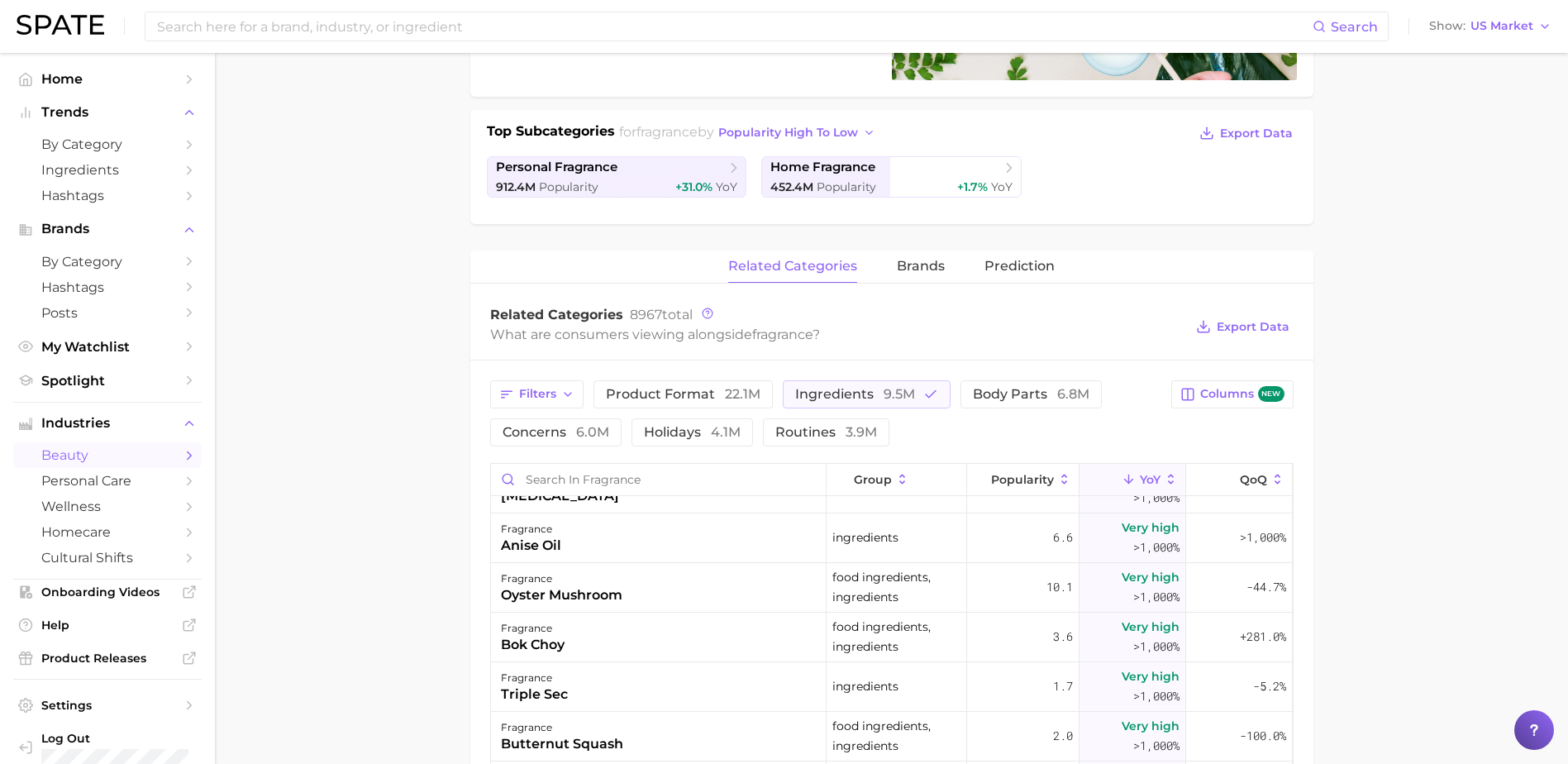
click at [997, 488] on button "Popularity" at bounding box center [1023, 480] width 113 height 33
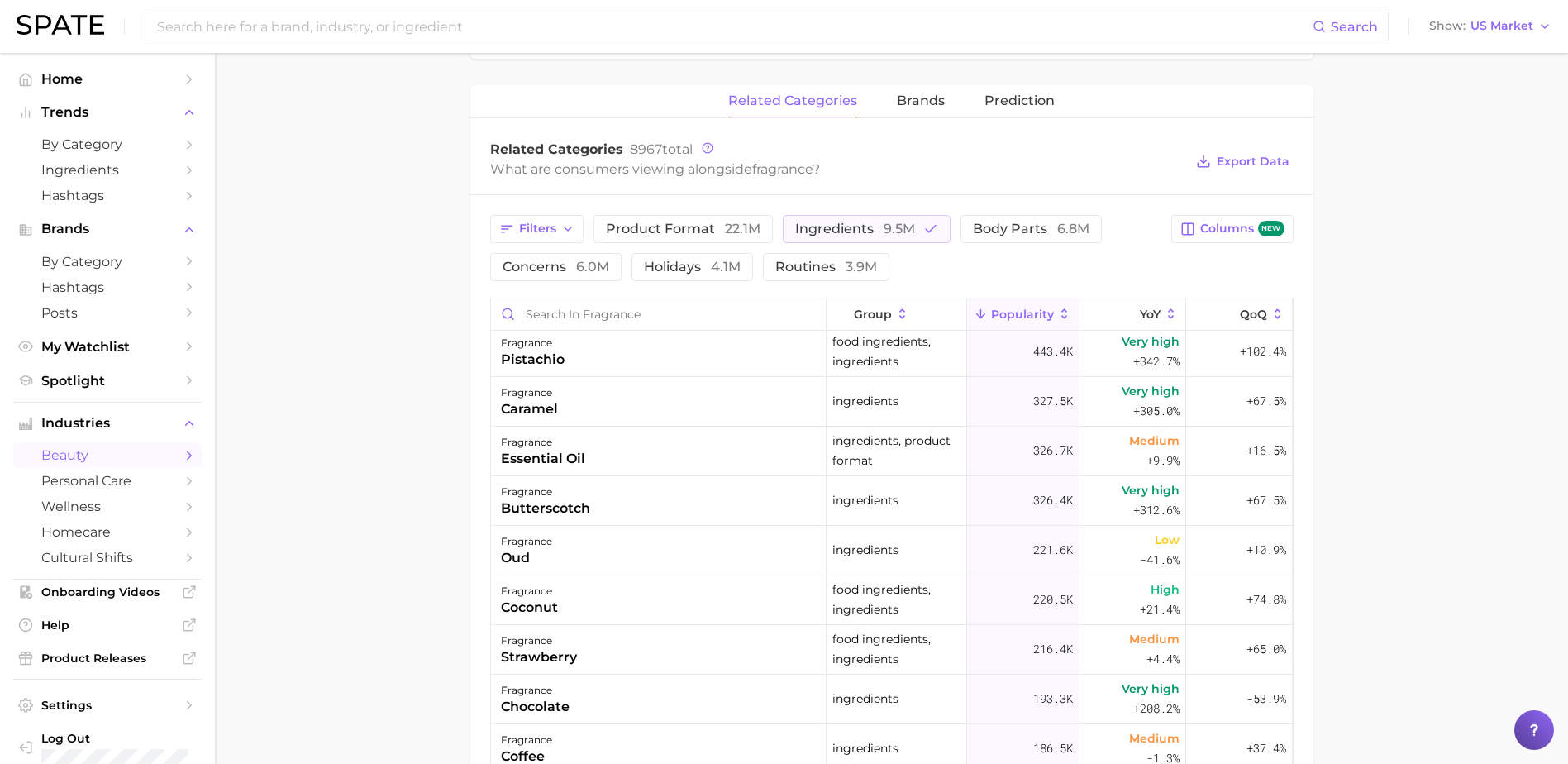
scroll to position [0, 0]
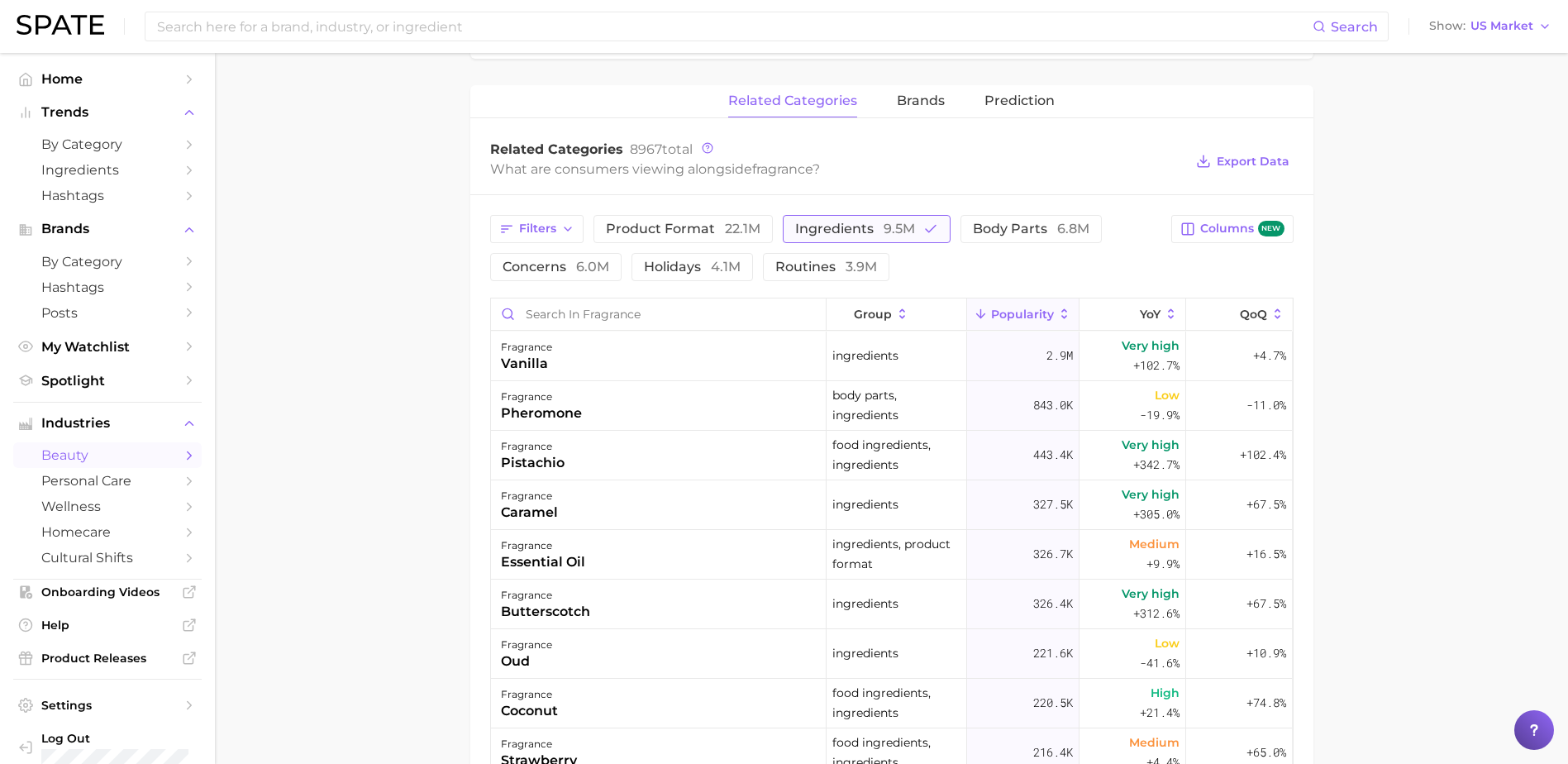
click at [897, 222] on span "9.5m" at bounding box center [900, 229] width 32 height 16
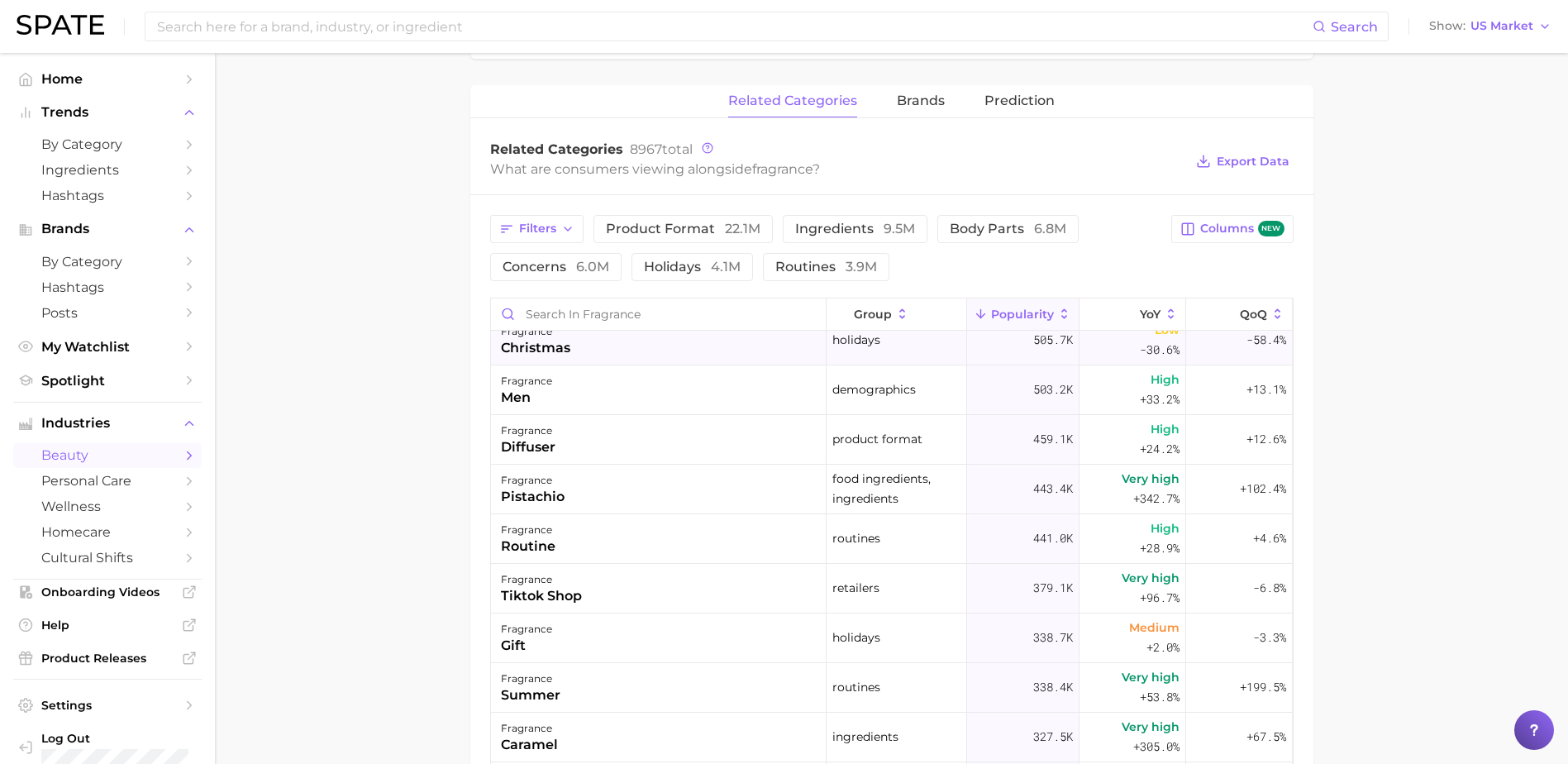
scroll to position [910, 0]
